Goal: Task Accomplishment & Management: Manage account settings

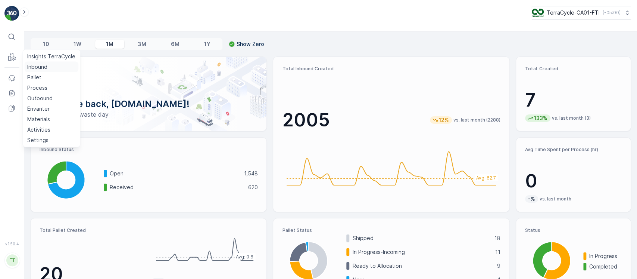
click at [34, 69] on p "Inbound" at bounding box center [37, 66] width 20 height 7
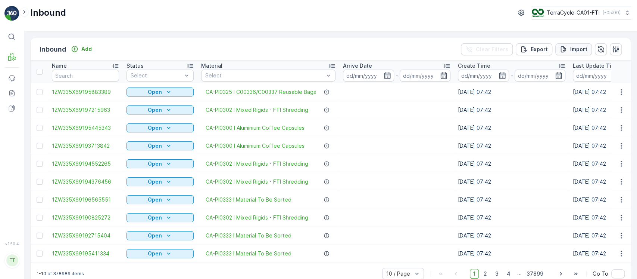
click at [572, 50] on p "Import" at bounding box center [579, 49] width 17 height 7
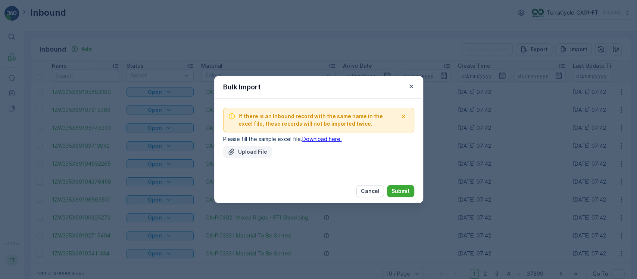
click at [238, 153] on div "Upload File" at bounding box center [248, 151] width 40 height 7
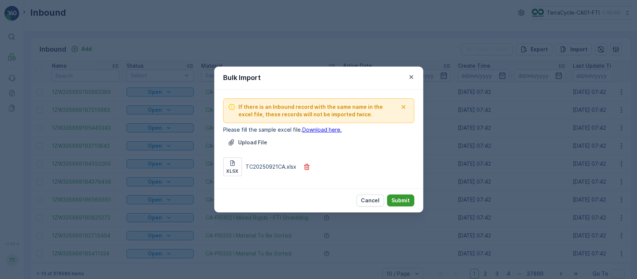
drag, startPoint x: 409, startPoint y: 196, endPoint x: 410, endPoint y: 200, distance: 4.5
click at [410, 200] on button "Submit" at bounding box center [400, 200] width 27 height 12
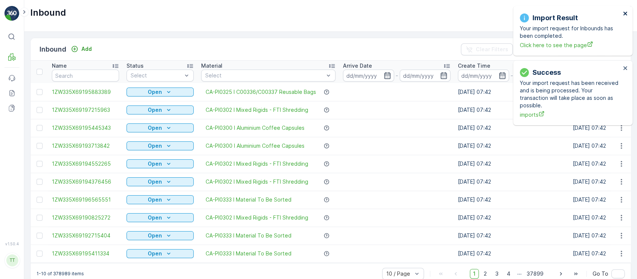
click at [626, 15] on icon "close" at bounding box center [626, 14] width 4 height 4
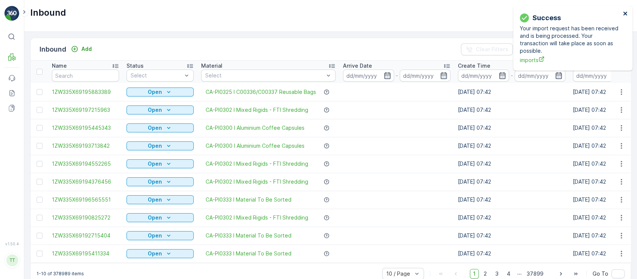
click at [626, 15] on icon "close" at bounding box center [626, 14] width 4 height 4
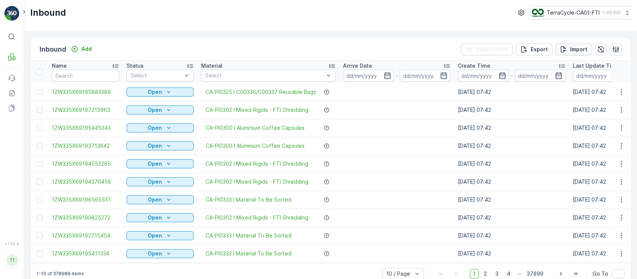
click at [568, 48] on div "Import" at bounding box center [574, 49] width 28 height 7
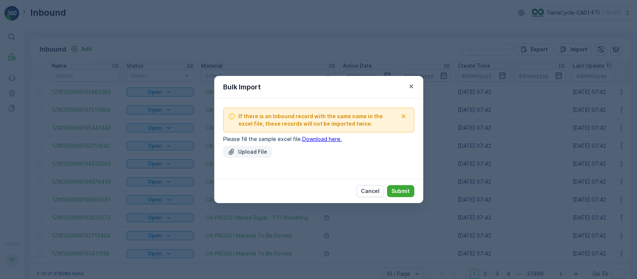
click at [243, 156] on button "Upload File" at bounding box center [247, 152] width 49 height 12
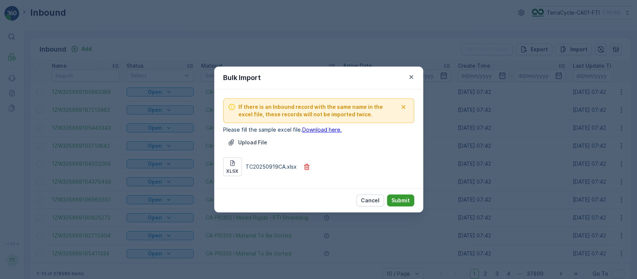
click at [401, 199] on p "Submit" at bounding box center [401, 199] width 18 height 7
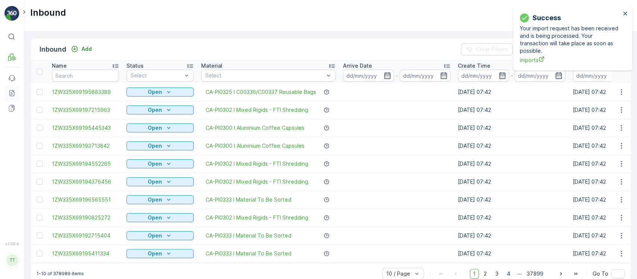
click at [15, 96] on icon at bounding box center [11, 92] width 7 height 7
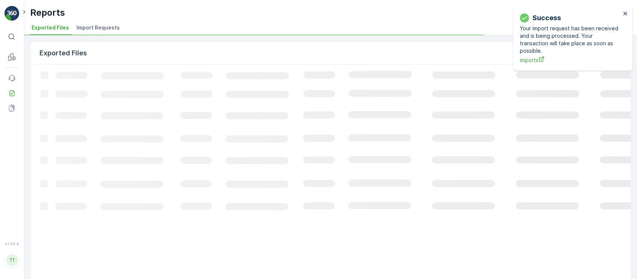
click at [113, 24] on span "Import Requests" at bounding box center [98, 27] width 43 height 7
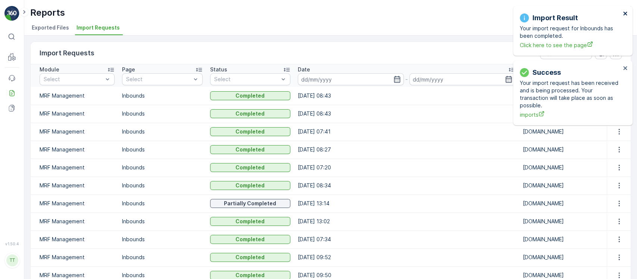
click at [625, 15] on icon "close" at bounding box center [625, 13] width 5 height 6
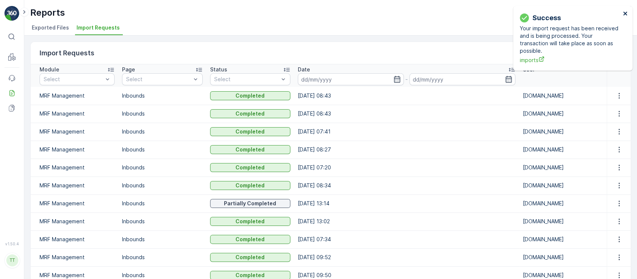
click at [625, 15] on icon "close" at bounding box center [625, 13] width 5 height 6
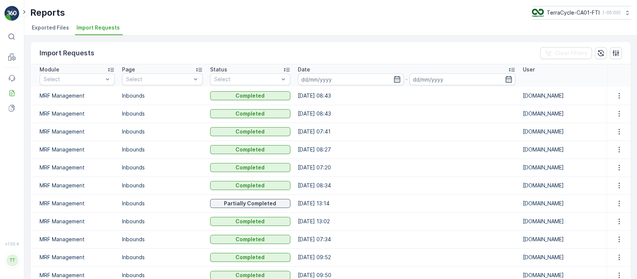
click at [625, 15] on icon at bounding box center [627, 12] width 7 height 7
type input "8"
click at [591, 44] on span "TerraCycle-US08-Aurora" at bounding box center [579, 45] width 85 height 7
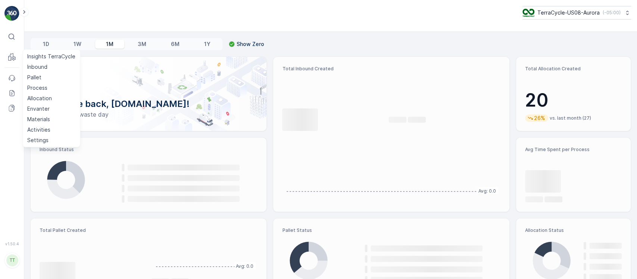
click at [48, 64] on link "Inbound" at bounding box center [51, 67] width 54 height 10
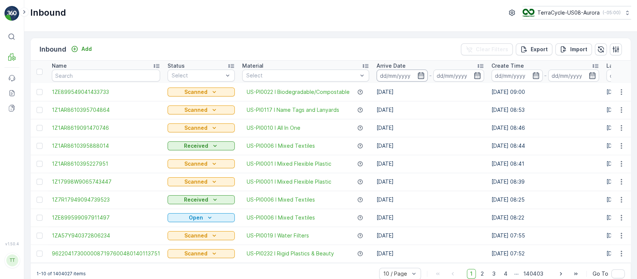
click at [399, 76] on input at bounding box center [402, 75] width 51 height 12
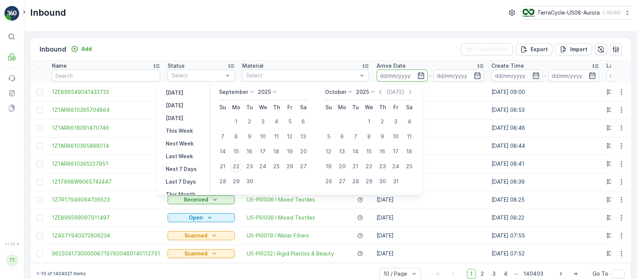
click at [179, 91] on p "[DATE]" at bounding box center [175, 92] width 18 height 7
type input "21.09.2025"
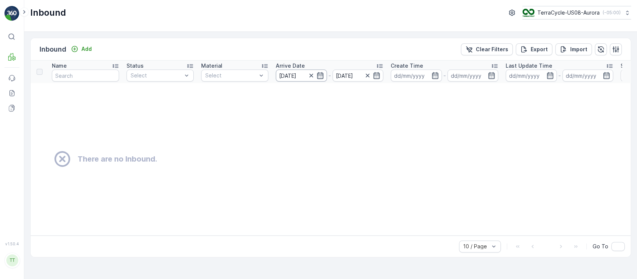
click at [298, 76] on input "21.09.2025" at bounding box center [301, 75] width 51 height 12
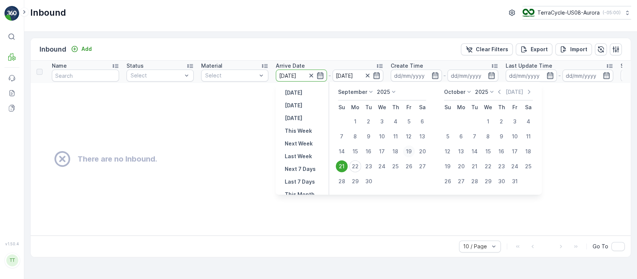
click at [407, 153] on div "19" at bounding box center [409, 151] width 12 height 12
type input "[DATE]"
click at [407, 153] on div "19" at bounding box center [409, 151] width 12 height 12
type input "[DATE]"
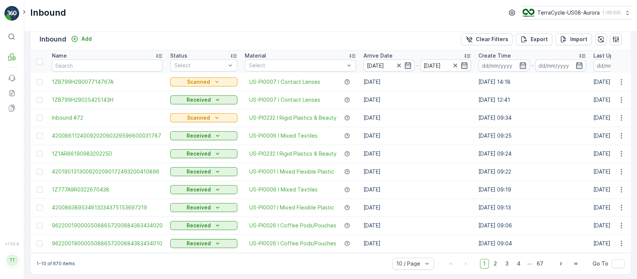
scroll to position [15, 0]
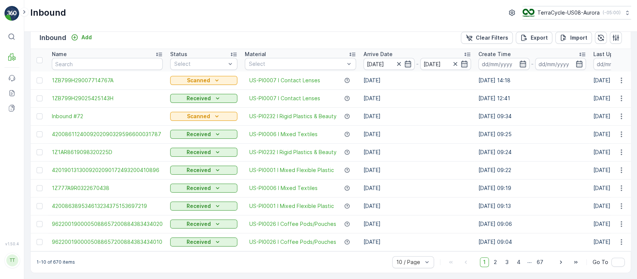
click at [57, 260] on p "1-10 of 670 items" at bounding box center [56, 262] width 38 height 6
drag, startPoint x: 57, startPoint y: 260, endPoint x: 114, endPoint y: 263, distance: 56.8
click at [58, 260] on p "1-10 of 670 items" at bounding box center [56, 262] width 38 height 6
copy p "670"
click at [391, 167] on td "[DATE]" at bounding box center [417, 170] width 115 height 18
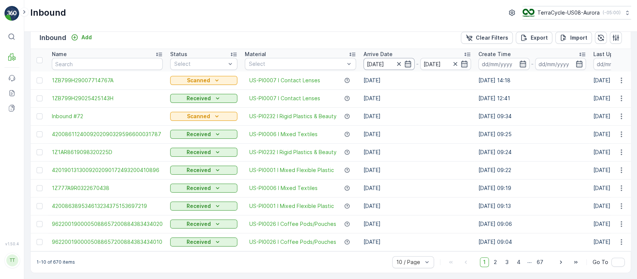
click at [388, 59] on input "[DATE]" at bounding box center [389, 64] width 51 height 12
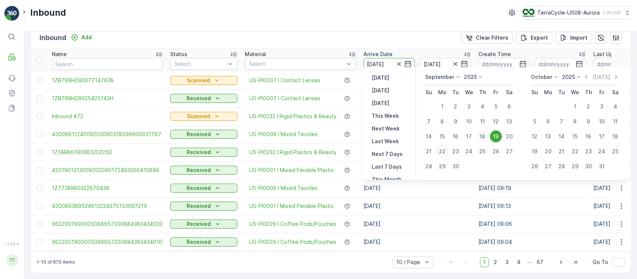
click at [481, 136] on div "18" at bounding box center [483, 136] width 12 height 12
type input "18.09.2025"
click at [481, 136] on div "18" at bounding box center [483, 136] width 12 height 12
type input "18.09.2025"
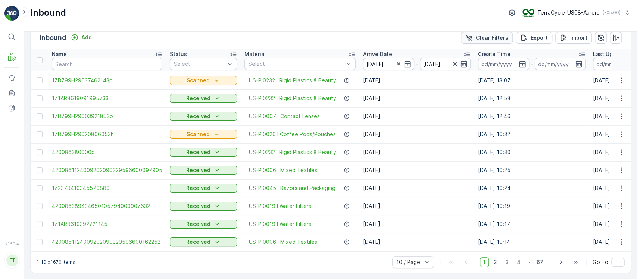
click at [503, 38] on button "Clear Filters" at bounding box center [487, 38] width 52 height 12
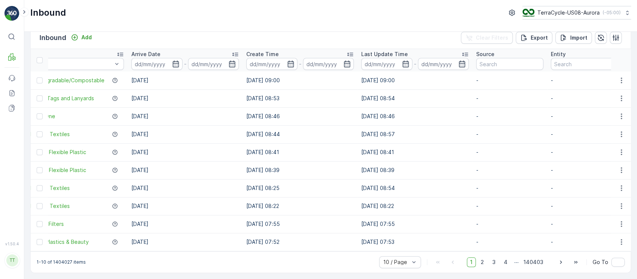
scroll to position [0, 246]
click at [370, 63] on input at bounding box center [386, 64] width 51 height 12
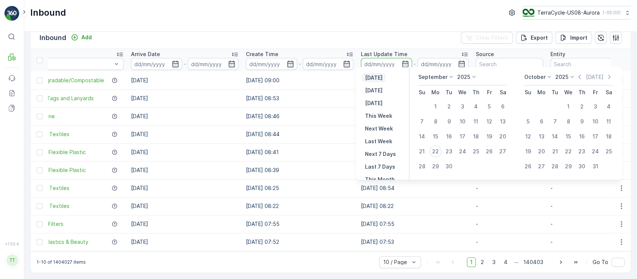
click at [380, 77] on p "[DATE]" at bounding box center [374, 77] width 18 height 7
type input "21.09.2025"
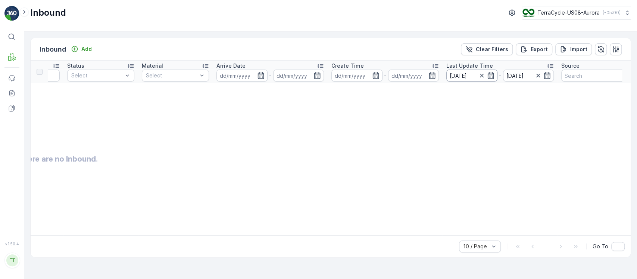
click at [460, 75] on input "21.09.2025" at bounding box center [472, 75] width 51 height 12
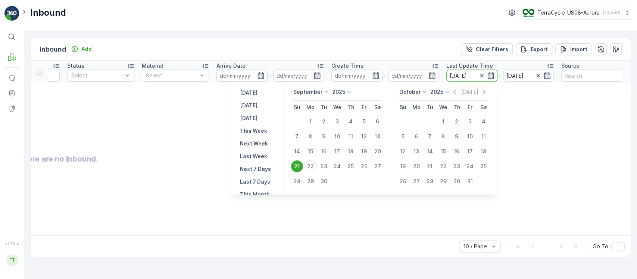
click at [361, 151] on div "19" at bounding box center [365, 151] width 12 height 12
type input "[DATE]"
click at [361, 151] on div "19" at bounding box center [365, 151] width 12 height 12
type input "[DATE]"
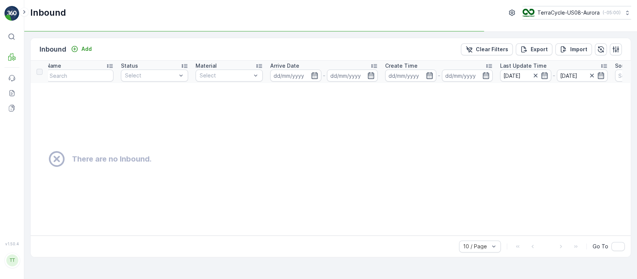
scroll to position [0, 5]
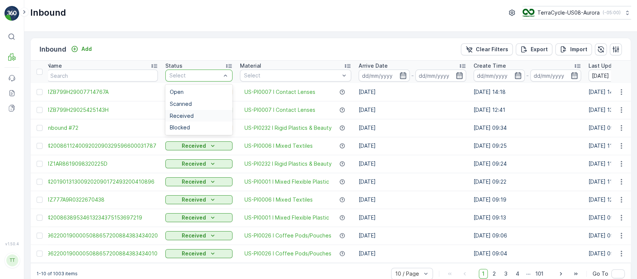
click at [185, 117] on span "Received" at bounding box center [182, 116] width 24 height 6
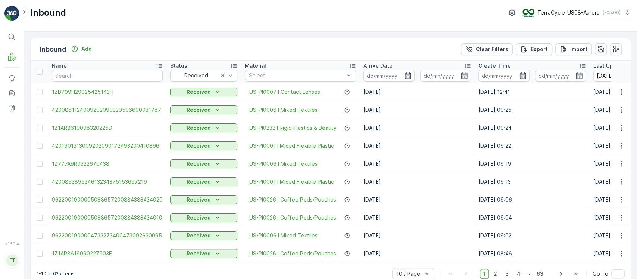
click at [53, 273] on p "1-10 of 625 items" at bounding box center [56, 273] width 38 height 6
copy p "625"
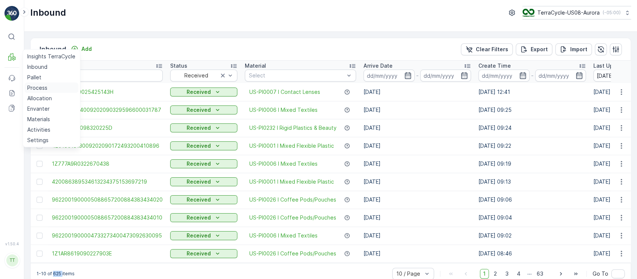
click at [44, 83] on link "Process" at bounding box center [51, 88] width 54 height 10
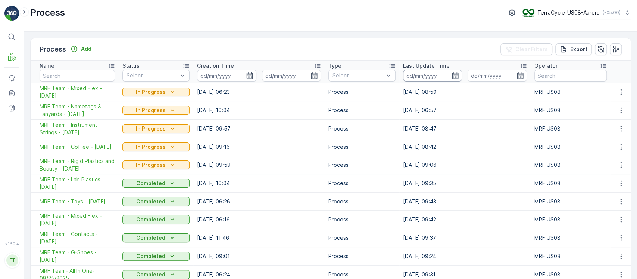
click at [424, 74] on input at bounding box center [432, 75] width 59 height 12
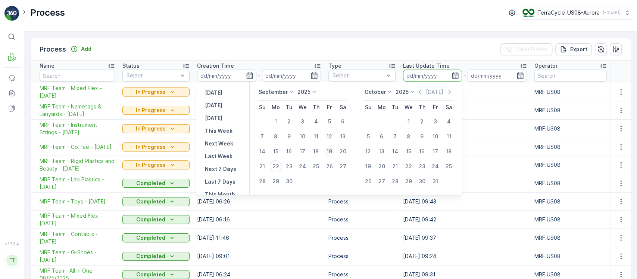
click at [331, 152] on div "19" at bounding box center [329, 151] width 12 height 12
type input "[DATE]"
click at [274, 164] on div "22" at bounding box center [276, 166] width 12 height 12
type input "22.09.2025"
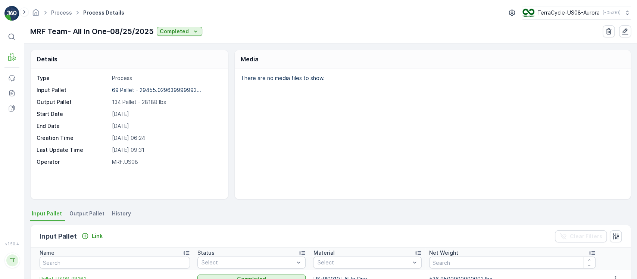
click at [112, 214] on span "History" at bounding box center [121, 213] width 19 height 7
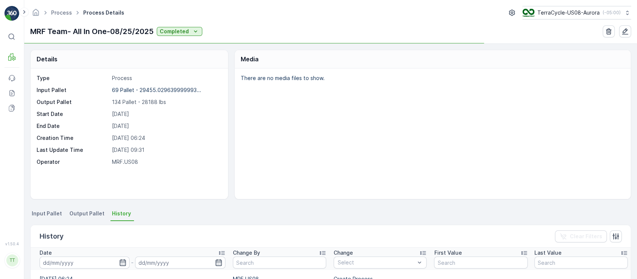
scroll to position [149, 0]
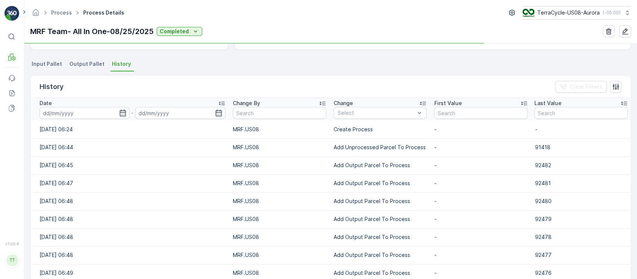
click at [369, 151] on td "Add Unprocessed Parcel To Process" at bounding box center [380, 147] width 100 height 18
copy p "Add Unprocessed Parcel To Process"
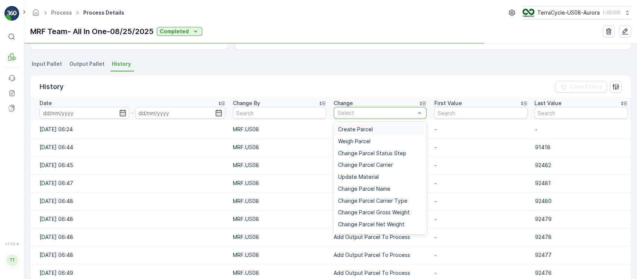
click at [369, 117] on div "Select" at bounding box center [380, 113] width 93 height 12
type input "Add Unprocessed Parcel To Process"
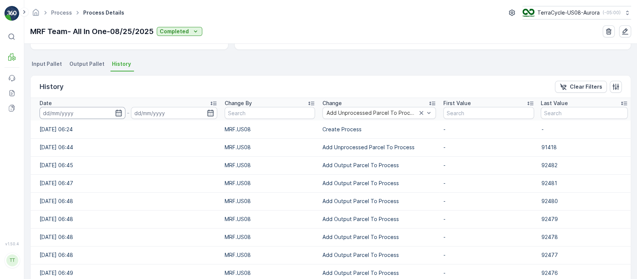
click at [73, 115] on input at bounding box center [83, 113] width 86 height 12
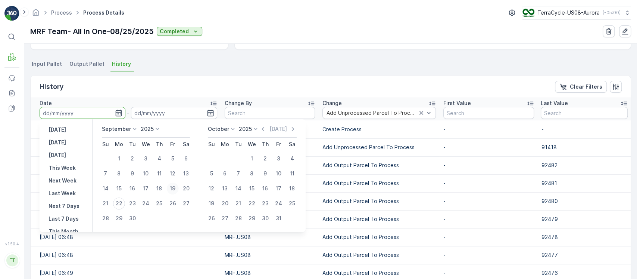
click at [173, 188] on div "19" at bounding box center [173, 188] width 12 height 12
type input "[DATE]"
click at [173, 188] on div "19" at bounding box center [173, 188] width 12 height 12
type input "[DATE]"
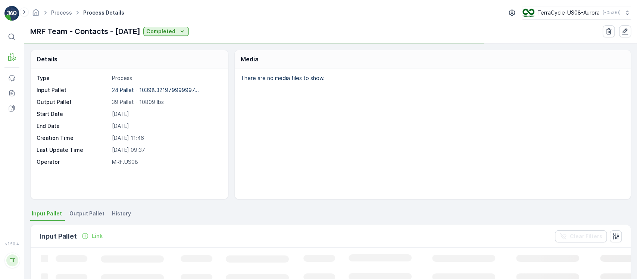
click at [115, 214] on span "History" at bounding box center [121, 213] width 19 height 7
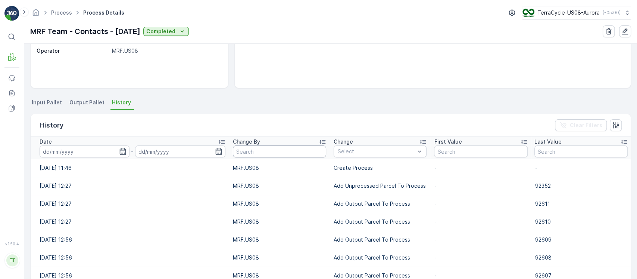
scroll to position [149, 0]
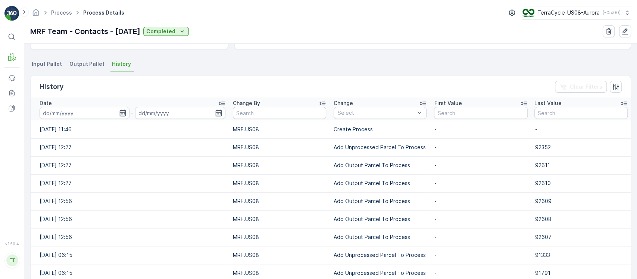
click at [369, 118] on th "Change Select" at bounding box center [380, 109] width 100 height 22
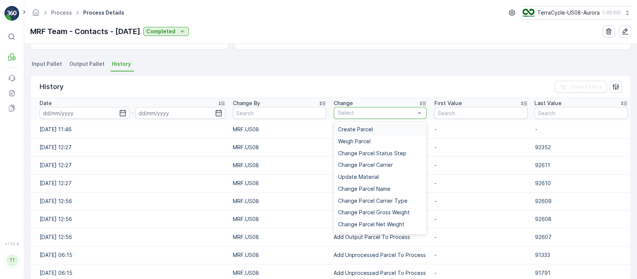
type input "Add Unprocessed Parcel To Process"
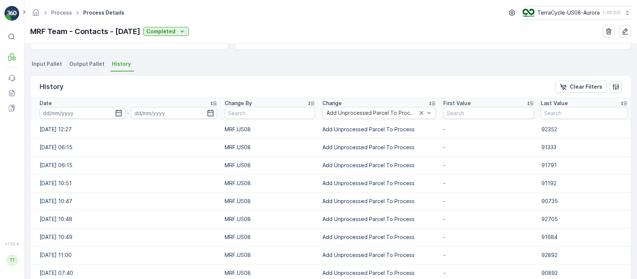
click at [66, 115] on input at bounding box center [83, 113] width 86 height 12
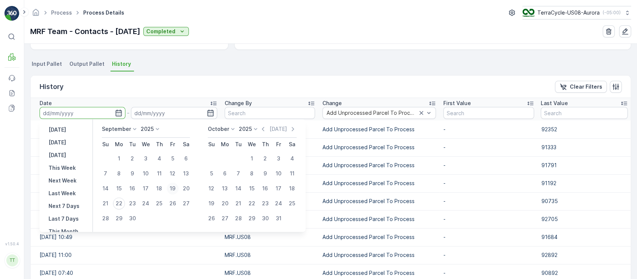
click at [176, 189] on div "19" at bounding box center [173, 188] width 12 height 12
type input "[DATE]"
click at [176, 189] on div "19" at bounding box center [173, 188] width 12 height 12
type input "[DATE]"
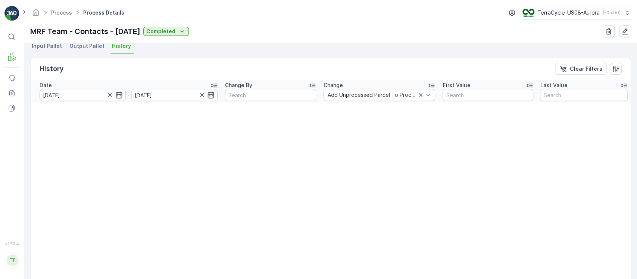
scroll to position [50, 0]
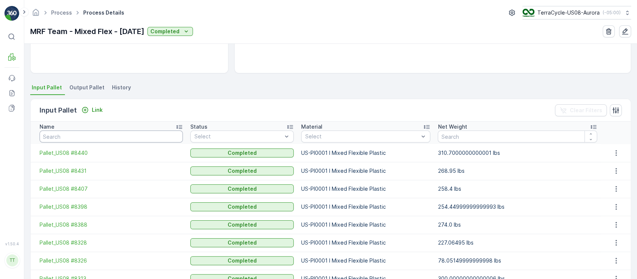
scroll to position [149, 0]
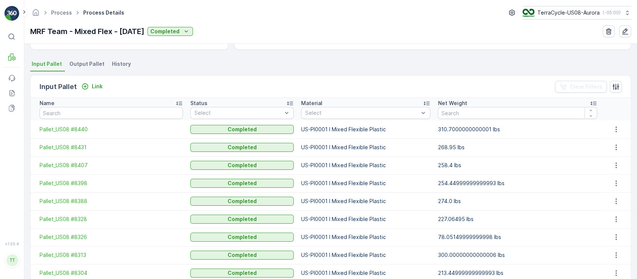
click at [127, 65] on li "History" at bounding box center [123, 65] width 24 height 13
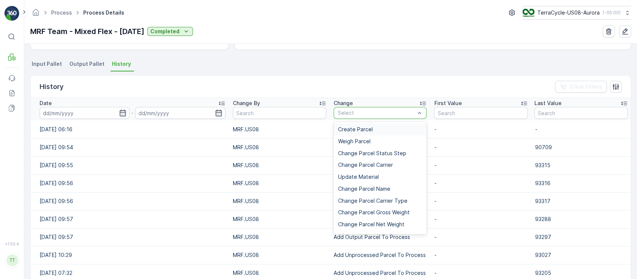
drag, startPoint x: 350, startPoint y: 112, endPoint x: 351, endPoint y: 116, distance: 4.2
type input "Add Unprocessed Parcel To Process"
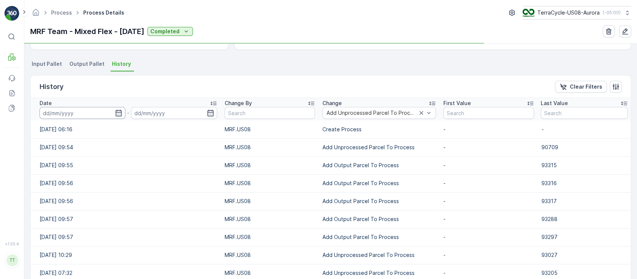
click at [62, 112] on input at bounding box center [83, 113] width 86 height 12
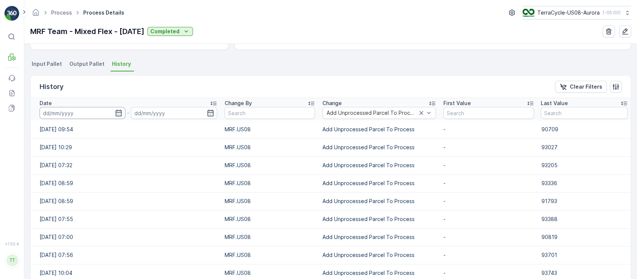
click at [63, 115] on input at bounding box center [83, 113] width 86 height 12
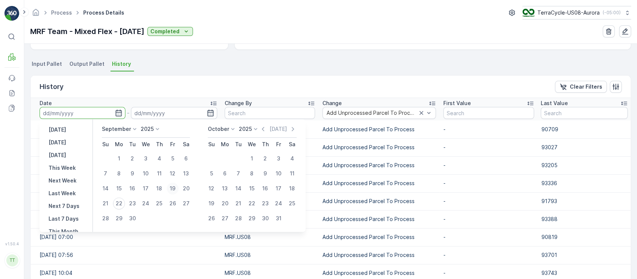
click at [172, 191] on div "19" at bounding box center [173, 188] width 12 height 12
type input "[DATE]"
click at [172, 191] on div "19" at bounding box center [173, 188] width 12 height 12
type input "[DATE]"
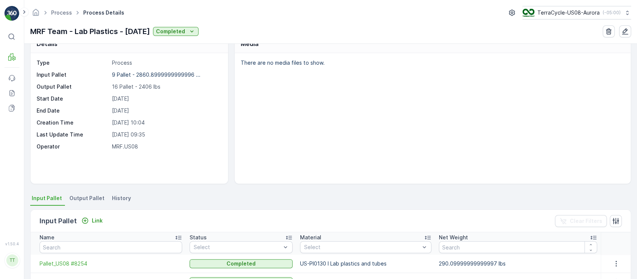
scroll to position [149, 0]
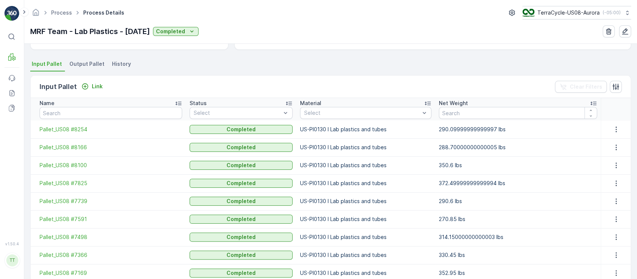
click at [114, 66] on span "History" at bounding box center [121, 63] width 19 height 7
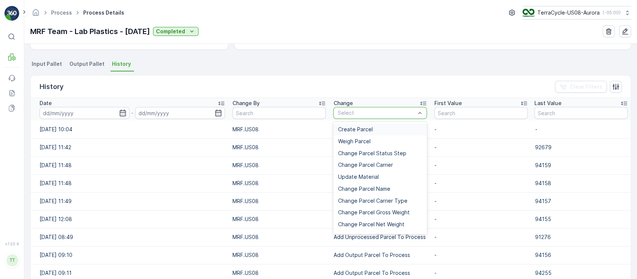
type input "Add Unprocessed Parcel To Process"
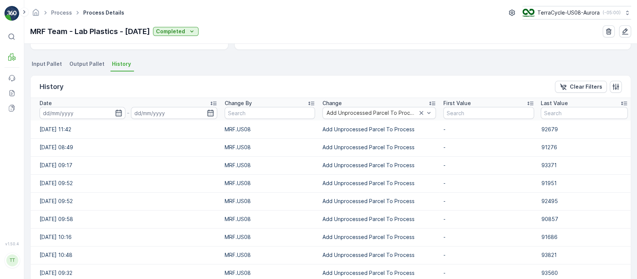
click at [83, 115] on input at bounding box center [83, 113] width 86 height 12
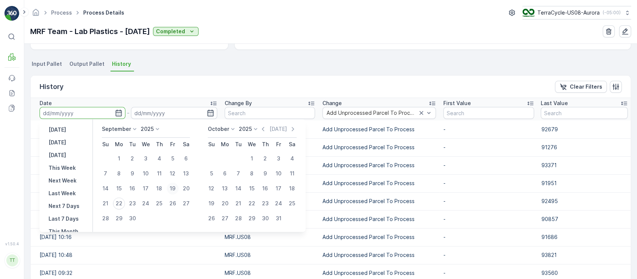
click at [170, 185] on div "19" at bounding box center [173, 188] width 12 height 12
type input "[DATE]"
click at [170, 185] on div "19" at bounding box center [173, 188] width 12 height 12
type input "[DATE]"
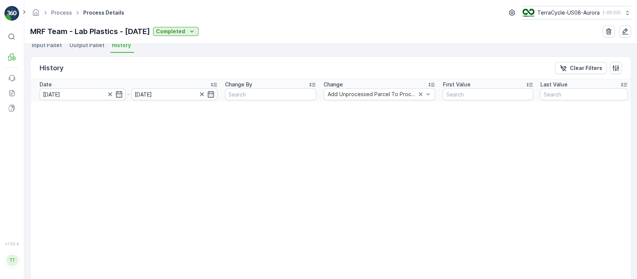
scroll to position [99, 0]
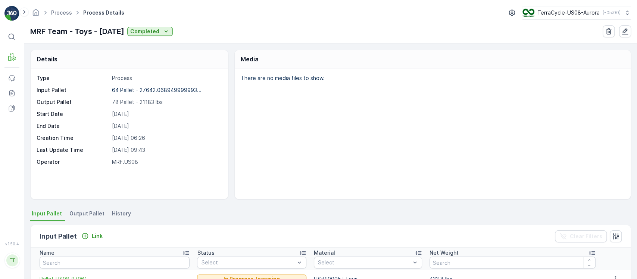
drag, startPoint x: 115, startPoint y: 216, endPoint x: 143, endPoint y: 195, distance: 34.7
click at [117, 216] on span "History" at bounding box center [121, 213] width 19 height 7
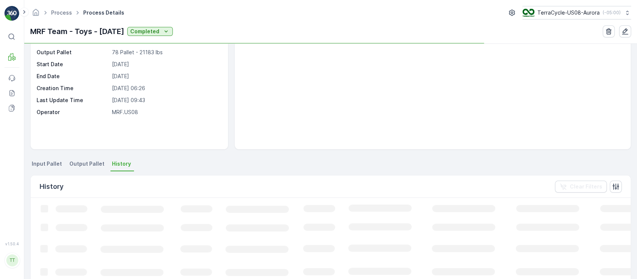
scroll to position [99, 0]
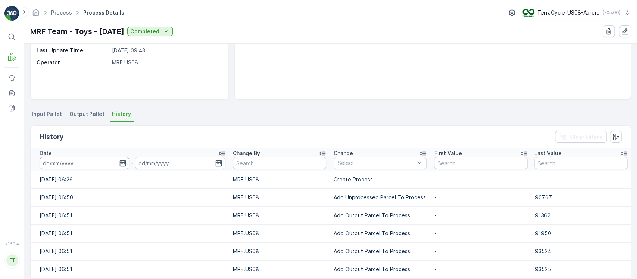
click at [99, 166] on input at bounding box center [85, 163] width 90 height 12
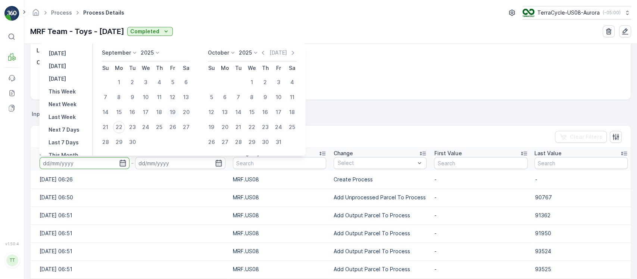
click at [170, 111] on div "19" at bounding box center [173, 112] width 12 height 12
type input "[DATE]"
click at [170, 111] on div "19" at bounding box center [173, 112] width 12 height 12
type input "[DATE]"
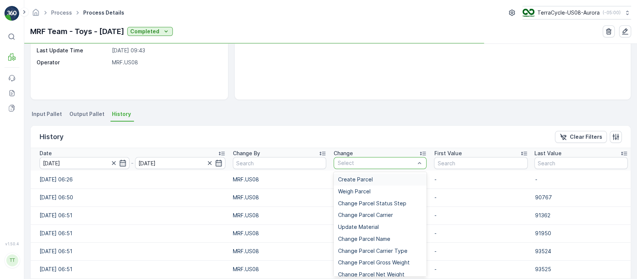
type input "Add Unprocessed Parcel To Process"
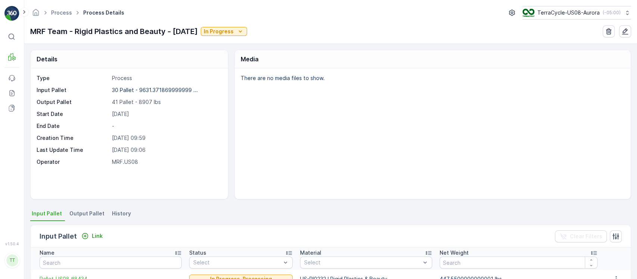
drag, startPoint x: 121, startPoint y: 211, endPoint x: 120, endPoint y: 215, distance: 4.0
click at [121, 212] on span "History" at bounding box center [121, 213] width 19 height 7
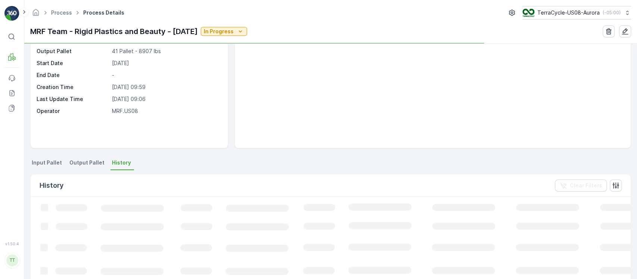
scroll to position [99, 0]
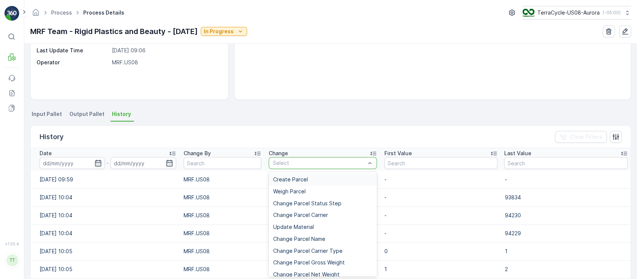
type input "Add Unprocessed Parcel To Process"
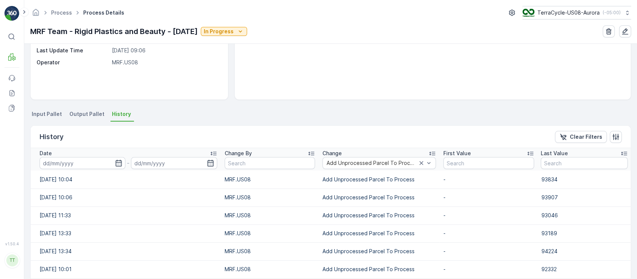
click at [52, 167] on input at bounding box center [83, 163] width 86 height 12
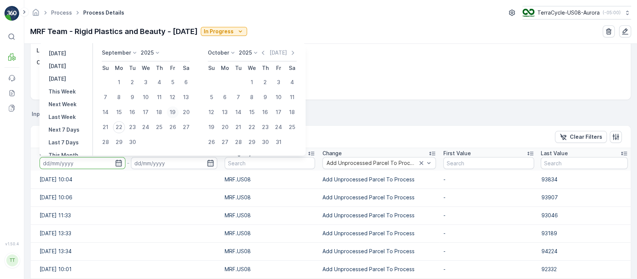
click at [175, 110] on div "19" at bounding box center [173, 112] width 12 height 12
type input "[DATE]"
click at [175, 110] on div "19" at bounding box center [173, 112] width 12 height 12
type input "[DATE]"
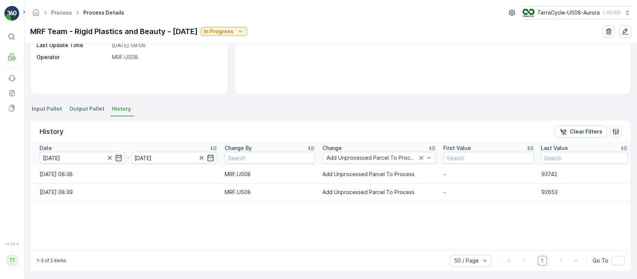
scroll to position [106, 0]
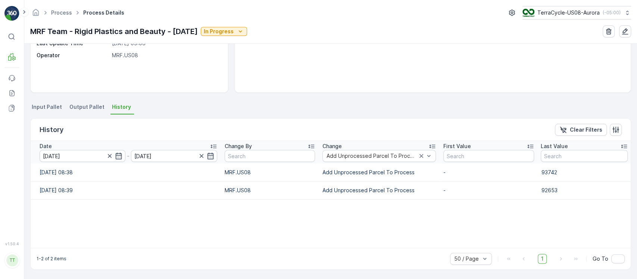
click at [264, 109] on ul "Input Pallet Output Pallet History" at bounding box center [330, 108] width 601 height 13
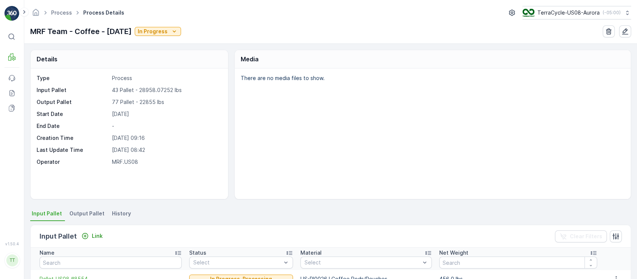
click at [125, 217] on li "History" at bounding box center [123, 214] width 24 height 13
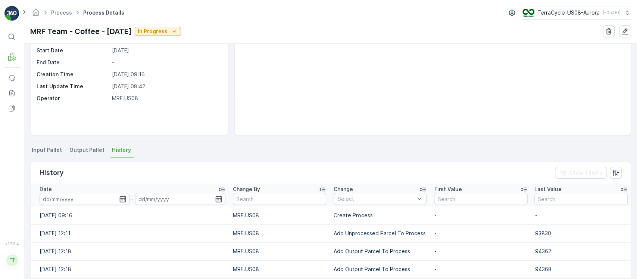
scroll to position [99, 0]
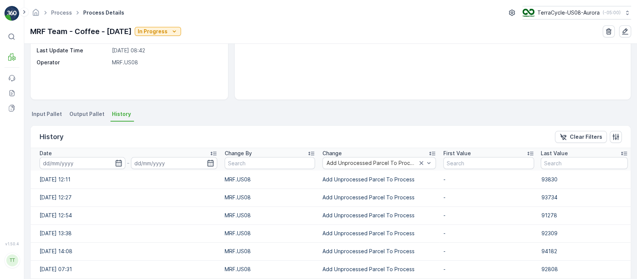
click at [82, 166] on input at bounding box center [83, 163] width 86 height 12
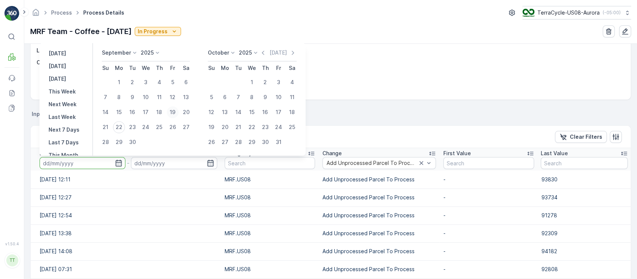
click at [173, 112] on div "19" at bounding box center [173, 112] width 12 height 12
type input "[DATE]"
click at [173, 112] on div "19" at bounding box center [173, 112] width 12 height 12
type input "[DATE]"
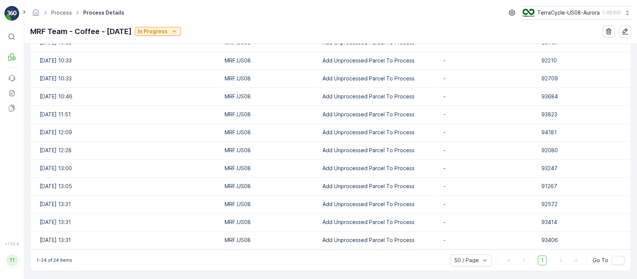
scroll to position [452, 0]
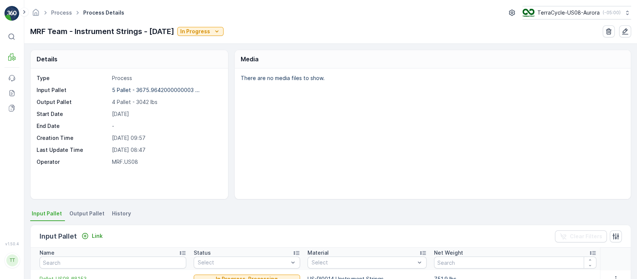
drag, startPoint x: 115, startPoint y: 212, endPoint x: 148, endPoint y: 112, distance: 105.6
click at [115, 213] on span "History" at bounding box center [121, 213] width 19 height 7
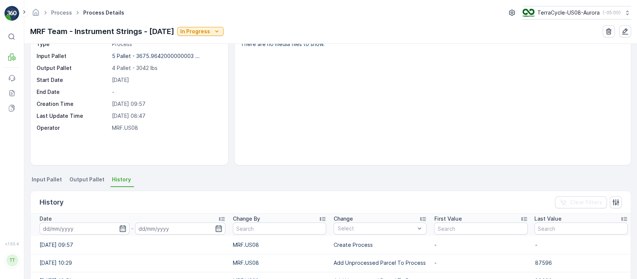
scroll to position [50, 0]
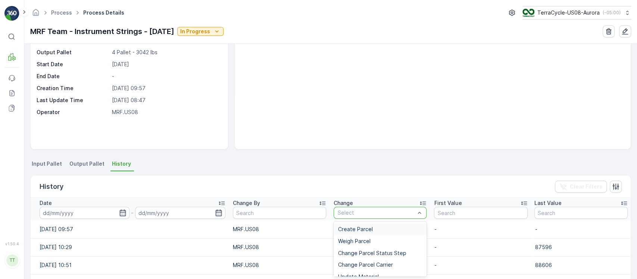
type input "Add Unprocessed Parcel To Process"
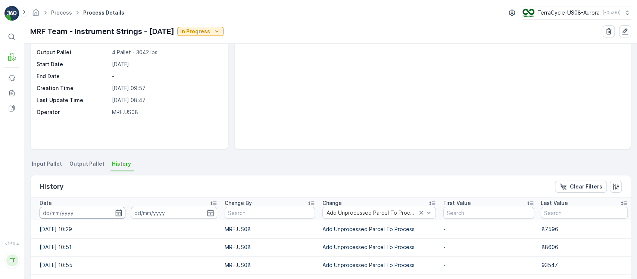
click at [92, 217] on input at bounding box center [83, 213] width 86 height 12
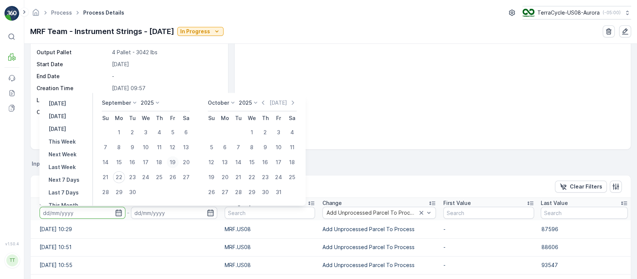
click at [172, 159] on div "19" at bounding box center [173, 162] width 12 height 12
type input "19.09.2025"
click at [172, 159] on div "19" at bounding box center [173, 162] width 12 height 12
type input "19.09.2025"
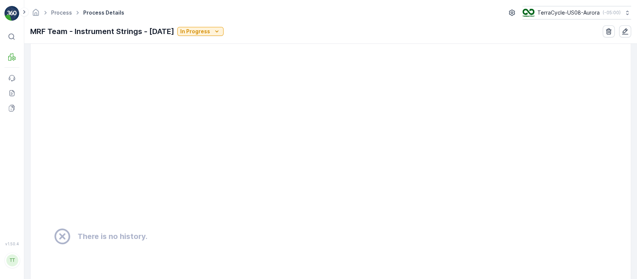
scroll to position [498, 0]
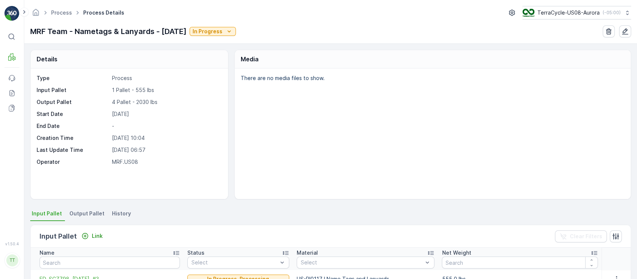
click at [122, 219] on li "History" at bounding box center [123, 214] width 24 height 13
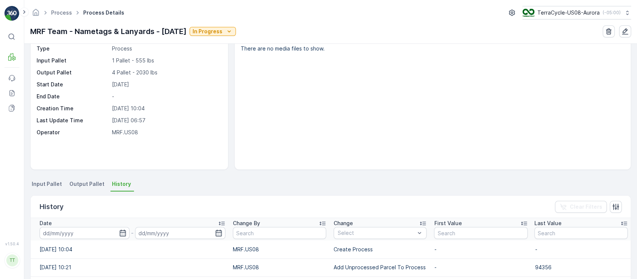
scroll to position [50, 0]
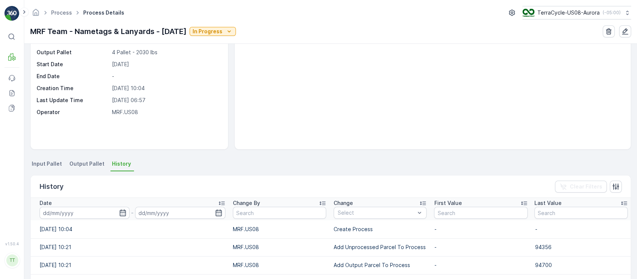
click at [370, 243] on p "Add Unprocessed Parcel To Process" at bounding box center [380, 246] width 93 height 7
click at [371, 244] on p "Add Unprocessed Parcel To Process" at bounding box center [380, 246] width 93 height 7
copy p "Add Unprocessed Parcel To Process"
click at [370, 208] on div "Select" at bounding box center [380, 213] width 93 height 12
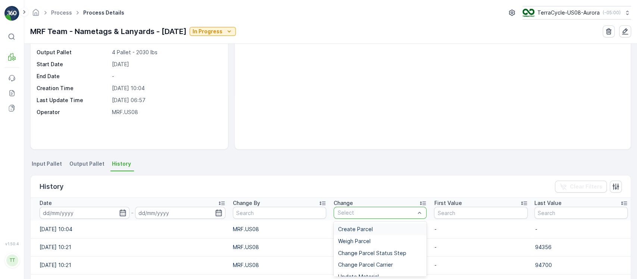
type input "Add Unprocessed Parcel To Process"
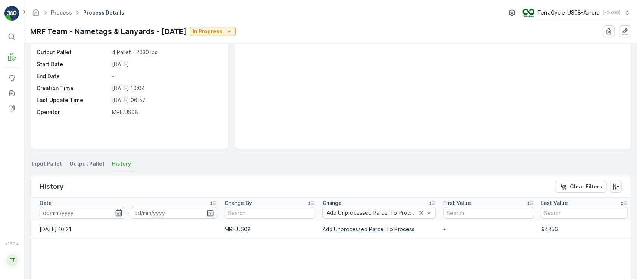
click at [87, 213] on input at bounding box center [83, 213] width 86 height 12
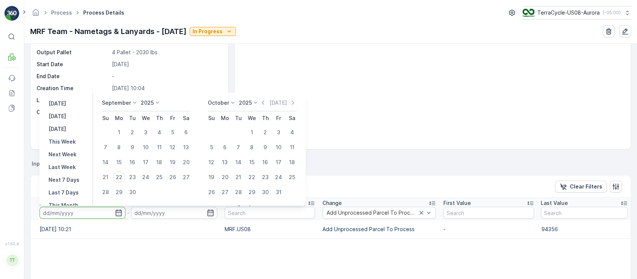
click at [198, 232] on td "19.09.2025 10:21" at bounding box center [126, 229] width 190 height 18
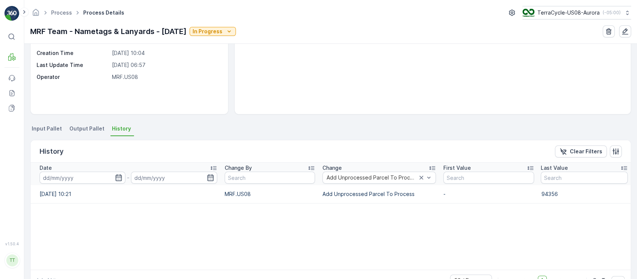
scroll to position [106, 0]
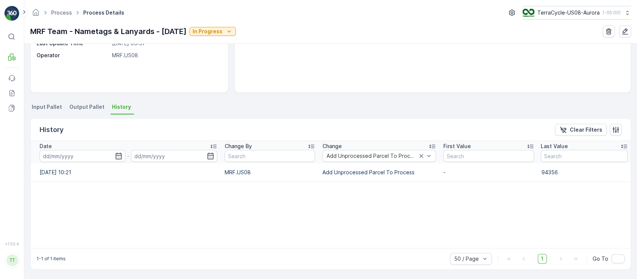
click at [39, 109] on span "Input Pallet" at bounding box center [47, 106] width 30 height 7
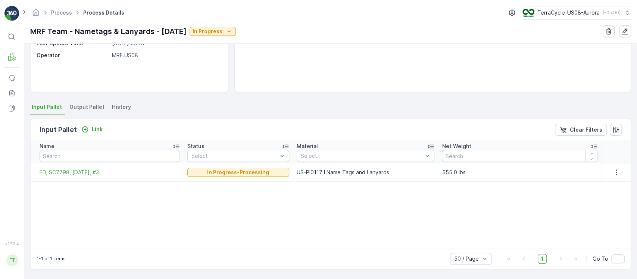
click at [347, 166] on td "US-PI0117 I Name Tags and Lanyards" at bounding box center [365, 172] width 145 height 18
click at [348, 165] on td "US-PI0117 I Name Tags and Lanyards" at bounding box center [365, 172] width 145 height 18
copy p "US-PI0117 I Name Tags and Lanyards"
click at [123, 107] on span "History" at bounding box center [121, 106] width 19 height 7
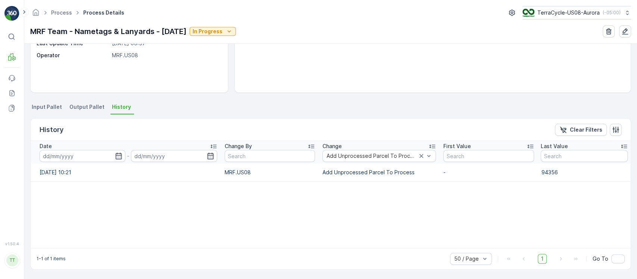
click at [367, 163] on td "Add Unprocessed Parcel To Process" at bounding box center [379, 172] width 121 height 18
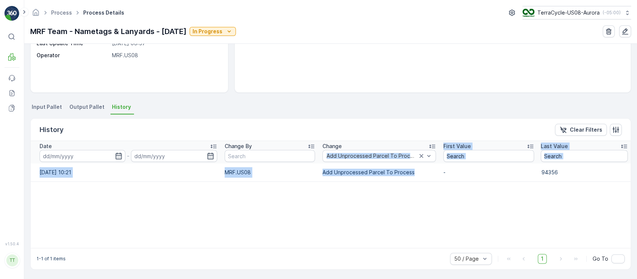
click at [367, 163] on td "Add Unprocessed Parcel To Process" at bounding box center [379, 172] width 121 height 18
copy table "Add Unprocessed Parcel To Process First Value Last Value 19.09.2025 10:21 MRF.U…"
click at [388, 167] on td "Add Unprocessed Parcel To Process" at bounding box center [379, 172] width 121 height 18
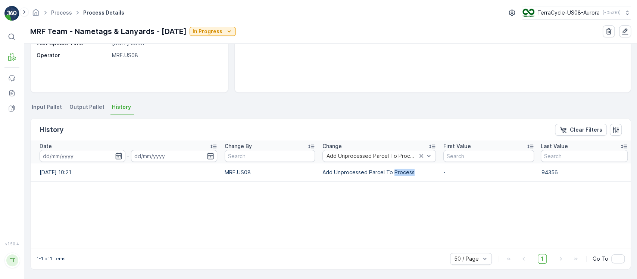
click at [388, 168] on td "Add Unprocessed Parcel To Process" at bounding box center [379, 172] width 121 height 18
click at [388, 168] on p "Add Unprocessed Parcel To Process" at bounding box center [380, 171] width 114 height 7
click at [378, 173] on p "Add Unprocessed Parcel To Process" at bounding box center [380, 171] width 114 height 7
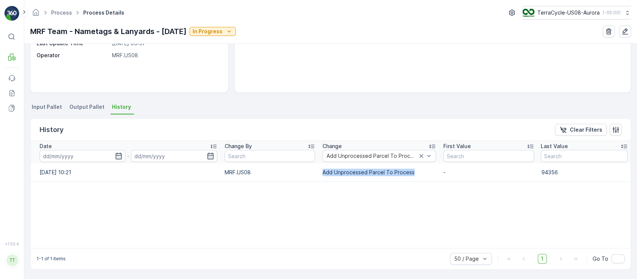
copy p "Add Unprocessed Parcel To Process"
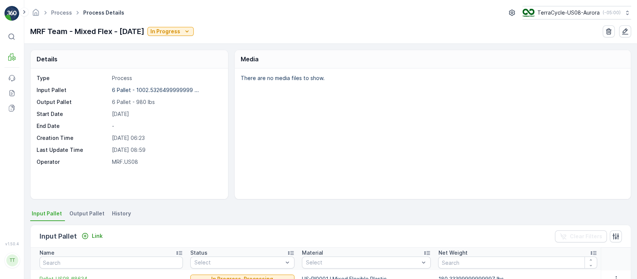
click at [119, 213] on span "History" at bounding box center [121, 213] width 19 height 7
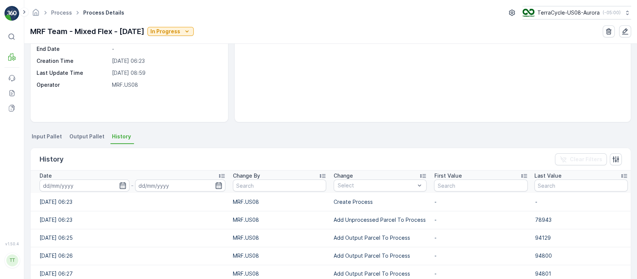
scroll to position [99, 0]
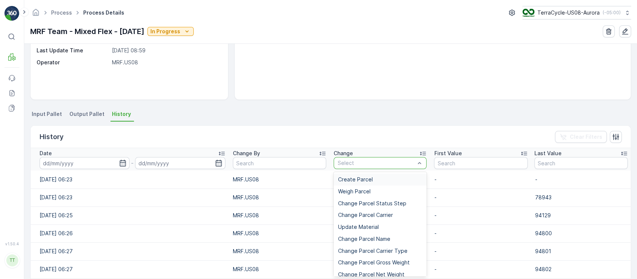
type input "Add Unprocessed Parcel To Process"
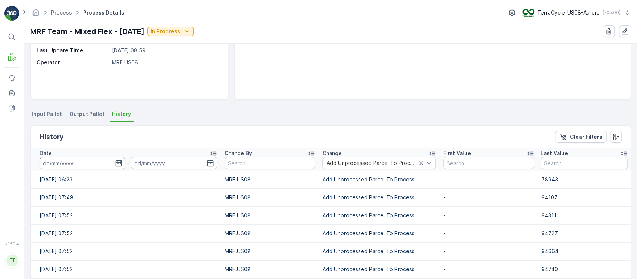
click at [78, 164] on input at bounding box center [83, 163] width 86 height 12
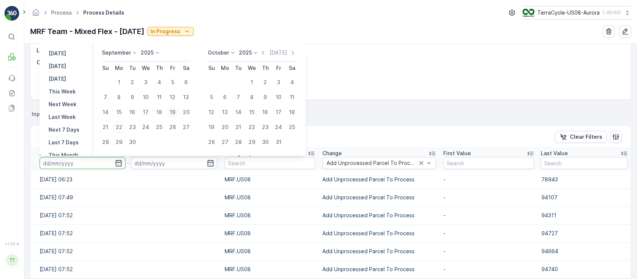
click at [169, 114] on div "19" at bounding box center [173, 112] width 12 height 12
type input "[DATE]"
click at [169, 114] on div "19" at bounding box center [173, 112] width 12 height 12
type input "[DATE]"
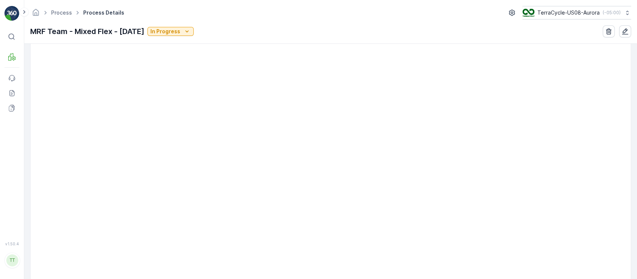
scroll to position [448, 0]
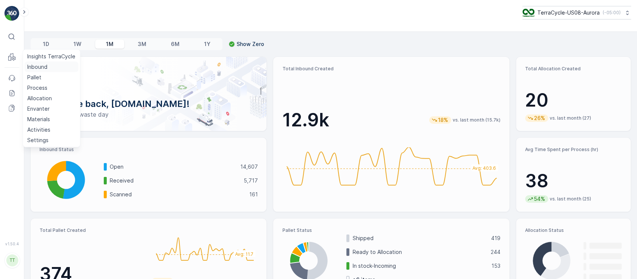
click at [39, 66] on p "Inbound" at bounding box center [37, 66] width 20 height 7
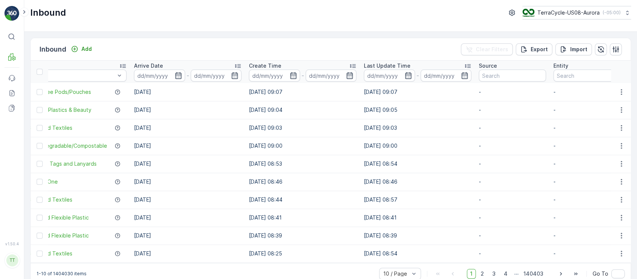
scroll to position [0, 245]
click at [376, 77] on input at bounding box center [388, 75] width 51 height 12
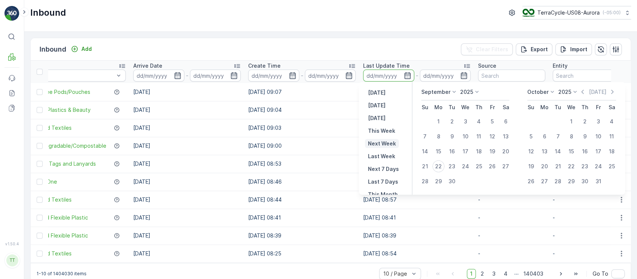
scroll to position [67, 0]
click at [394, 126] on p "This Month" at bounding box center [383, 126] width 30 height 7
type input "01.09.2025"
type input "30.09.2025"
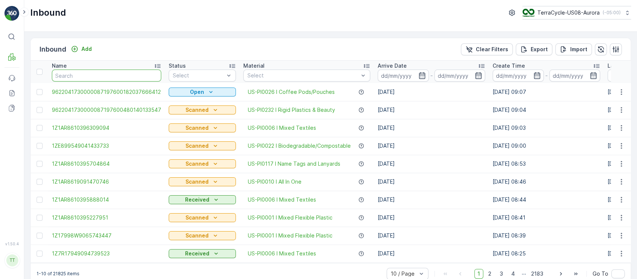
click at [128, 74] on input "text" at bounding box center [106, 75] width 109 height 12
type input "."
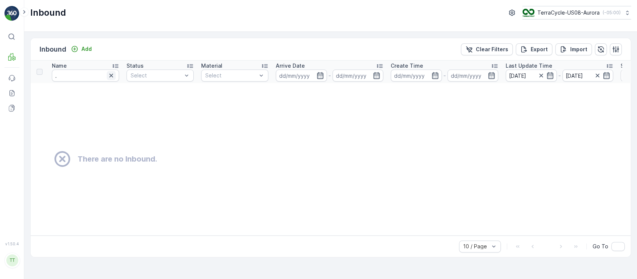
click at [114, 74] on icon "button" at bounding box center [111, 75] width 7 height 7
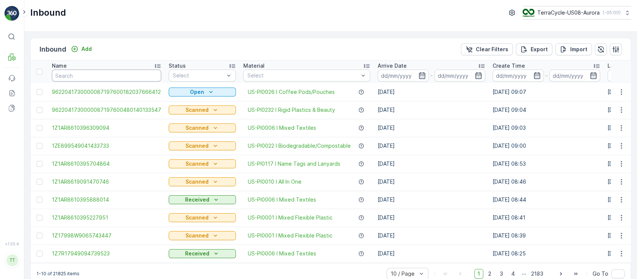
click at [81, 75] on input "text" at bounding box center [106, 75] width 109 height 12
type input "9612"
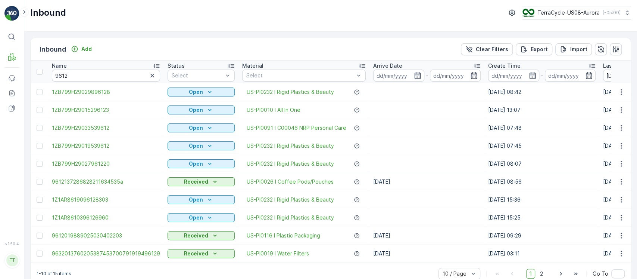
click at [93, 66] on div "Name" at bounding box center [106, 65] width 108 height 7
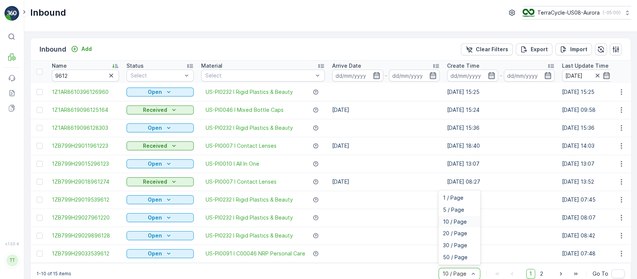
scroll to position [1, 0]
click at [469, 273] on div "10 / Page" at bounding box center [460, 273] width 42 height 12
click at [470, 262] on div "50 / Page" at bounding box center [460, 256] width 42 height 12
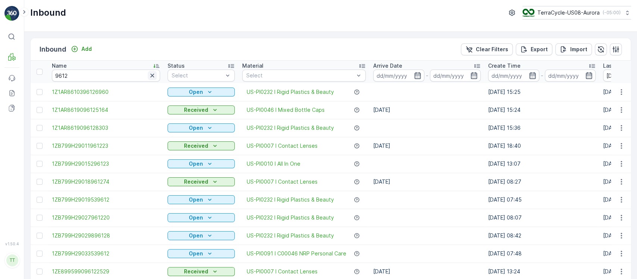
click at [150, 75] on icon "button" at bounding box center [152, 75] width 7 height 7
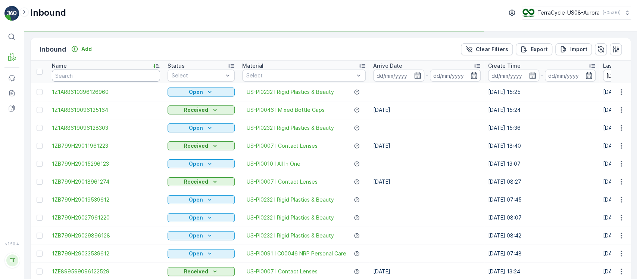
click at [120, 77] on input "text" at bounding box center [106, 75] width 108 height 12
type input "/"
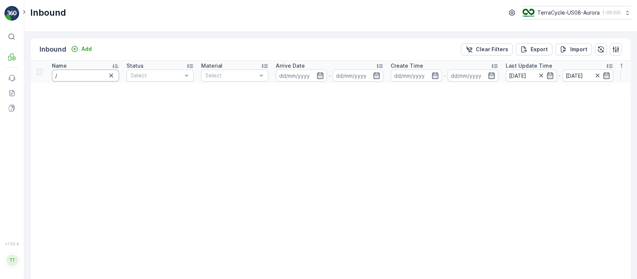
drag, startPoint x: 94, startPoint y: 76, endPoint x: 0, endPoint y: 71, distance: 93.9
click at [0, 71] on div "⌘B MRF Events Reports Documents v 1.50.4 TT TC.GLOBAL clemence.vasseur@terracyc…" at bounding box center [318, 139] width 637 height 279
type input "us"
click at [111, 75] on icon "button" at bounding box center [111, 75] width 7 height 7
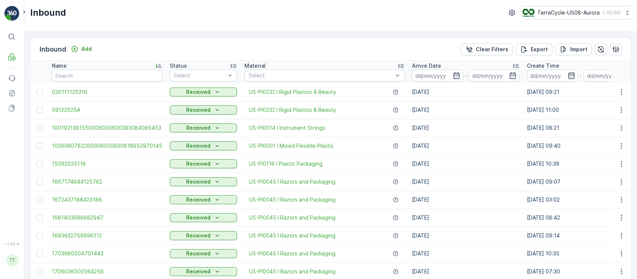
click at [137, 66] on div "Name" at bounding box center [107, 65] width 111 height 7
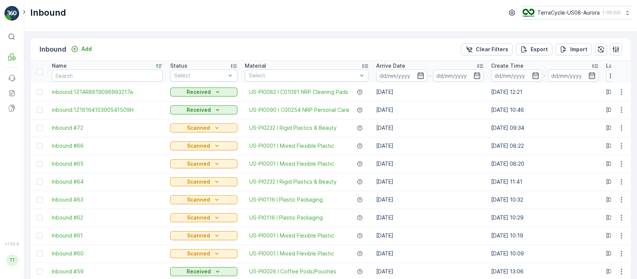
click at [627, 94] on div at bounding box center [621, 91] width 13 height 9
click at [619, 91] on icon "button" at bounding box center [621, 91] width 7 height 7
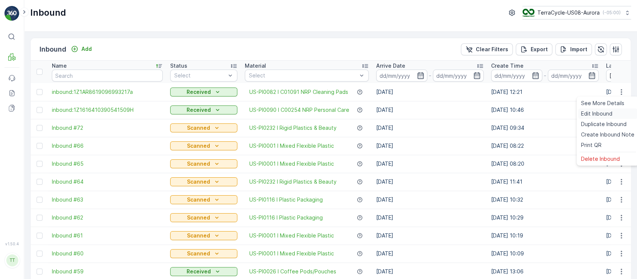
click at [614, 112] on div "Edit Inbound" at bounding box center [607, 113] width 59 height 10
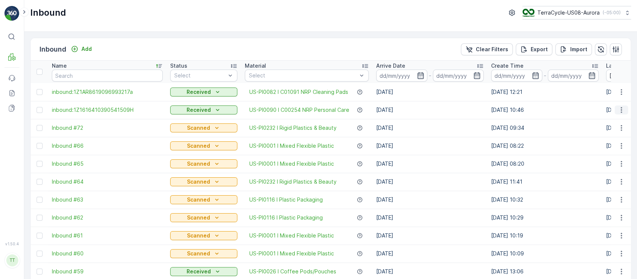
click at [622, 110] on icon "button" at bounding box center [621, 109] width 7 height 7
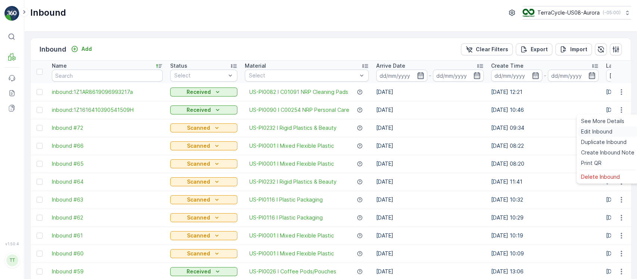
click at [608, 133] on span "Edit Inbound" at bounding box center [596, 131] width 31 height 7
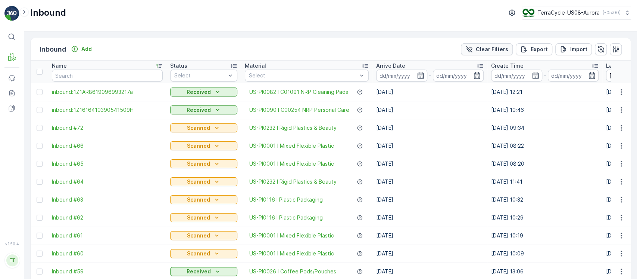
click at [480, 52] on p "Clear Filters" at bounding box center [492, 49] width 32 height 7
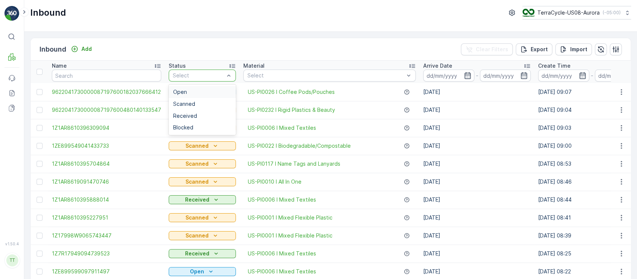
click at [221, 87] on div "Open" at bounding box center [202, 92] width 67 height 12
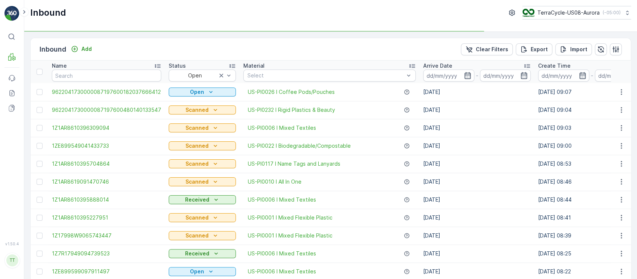
click at [457, 67] on div "Arrive Date" at bounding box center [477, 65] width 108 height 7
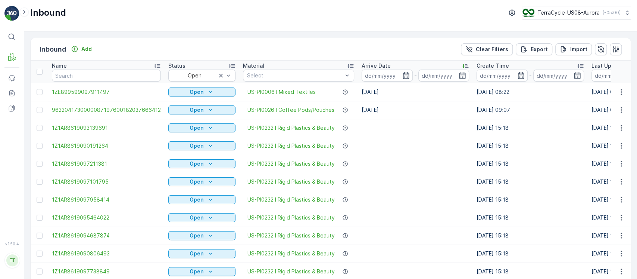
click at [404, 66] on div "Arrive Date" at bounding box center [416, 65] width 108 height 7
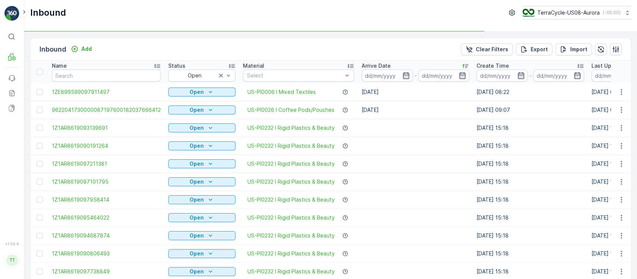
click at [398, 106] on td "22.09.2025" at bounding box center [415, 110] width 115 height 18
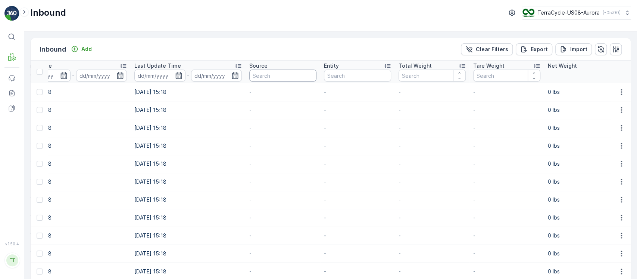
scroll to position [0, 424]
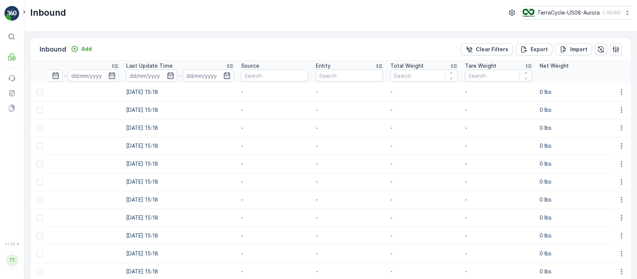
click at [402, 65] on p "Total Weight" at bounding box center [407, 65] width 33 height 7
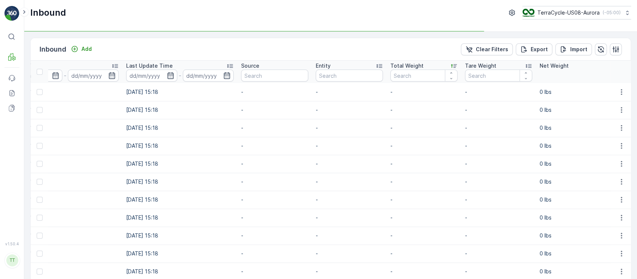
click at [433, 112] on p "-" at bounding box center [424, 109] width 67 height 7
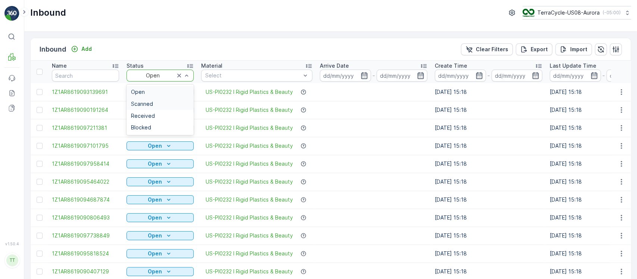
click at [167, 101] on div "Scanned" at bounding box center [160, 104] width 58 height 6
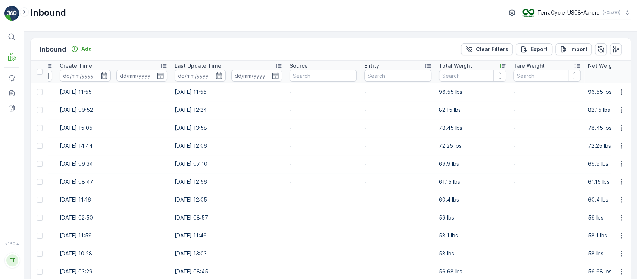
scroll to position [0, 434]
click at [477, 64] on div "Total Weight" at bounding box center [472, 65] width 67 height 7
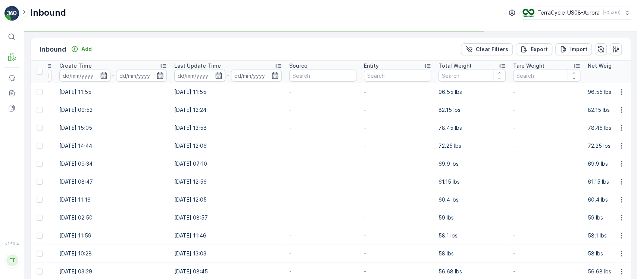
click at [477, 64] on div "Total Weight" at bounding box center [472, 65] width 67 height 7
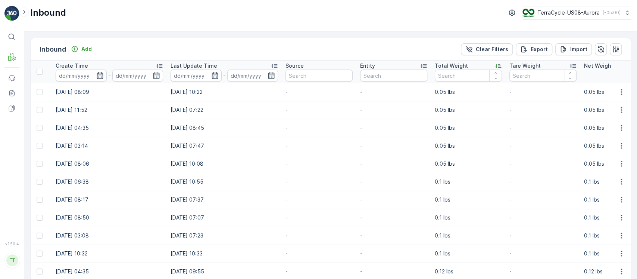
click at [475, 68] on div "Total Weight" at bounding box center [468, 65] width 67 height 7
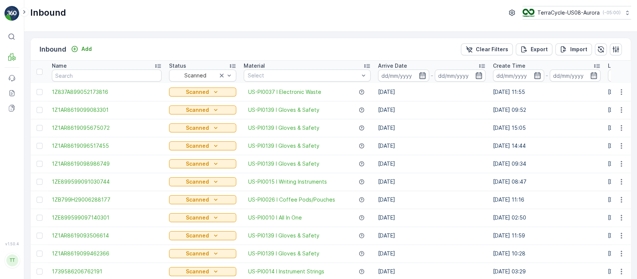
click at [388, 64] on p "Arrive Date" at bounding box center [392, 65] width 29 height 7
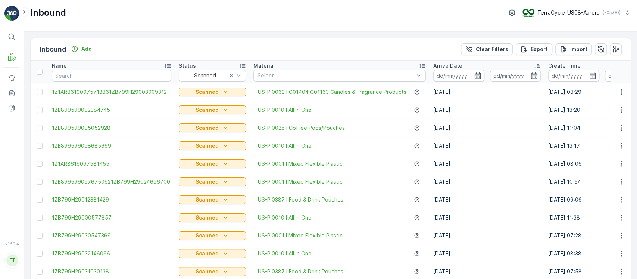
click at [440, 63] on p "Arrive Date" at bounding box center [448, 65] width 29 height 7
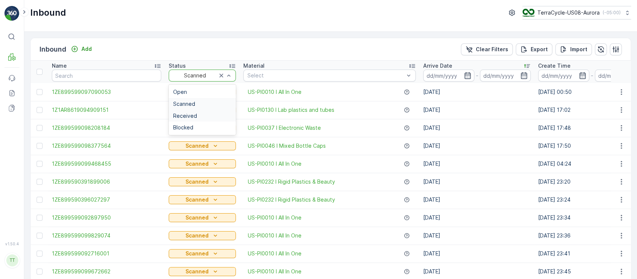
click at [199, 113] on div "Received" at bounding box center [202, 116] width 58 height 6
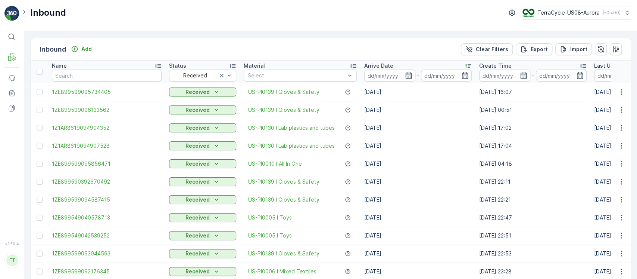
click at [427, 62] on div "Arrive Date" at bounding box center [418, 65] width 108 height 7
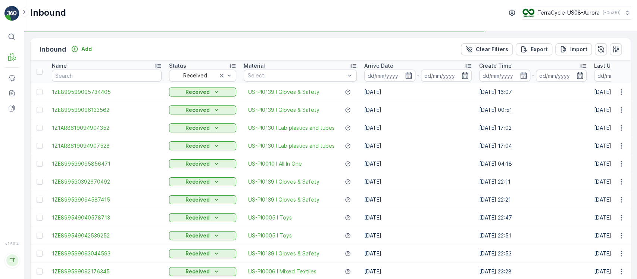
click at [427, 62] on div "Arrive Date" at bounding box center [418, 65] width 108 height 7
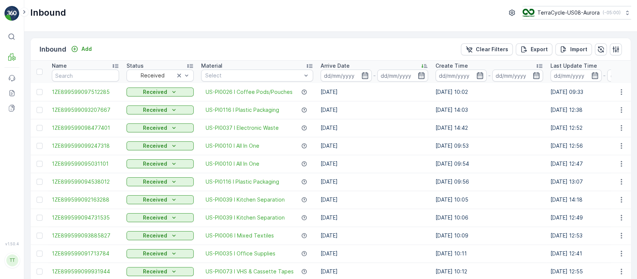
click at [400, 67] on div "Arrive Date" at bounding box center [375, 65] width 108 height 7
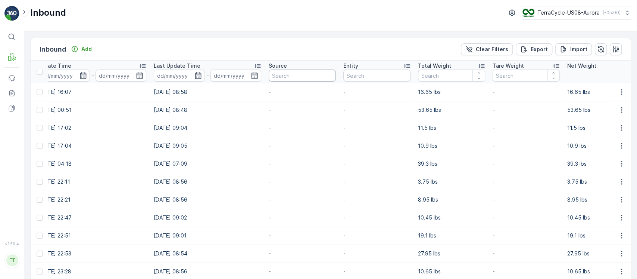
scroll to position [0, 441]
click at [460, 63] on div "Total Weight" at bounding box center [451, 65] width 67 height 7
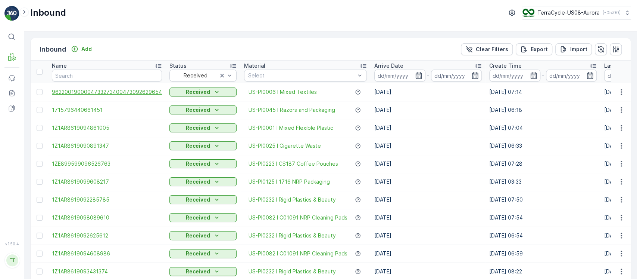
click at [134, 94] on span "9622001900004733273400473092629654" at bounding box center [107, 91] width 110 height 7
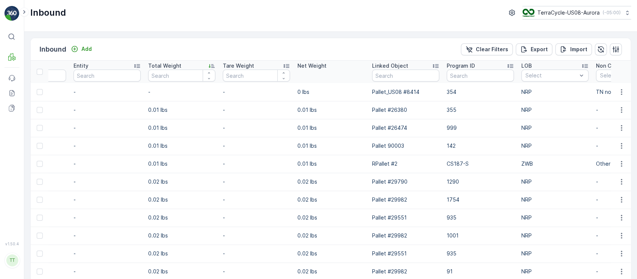
scroll to position [0, 720]
click at [166, 63] on p "Total Weight" at bounding box center [165, 65] width 33 height 7
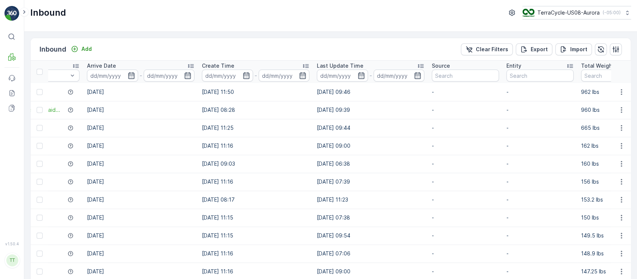
scroll to position [0, 346]
click at [332, 75] on input at bounding box center [341, 75] width 51 height 12
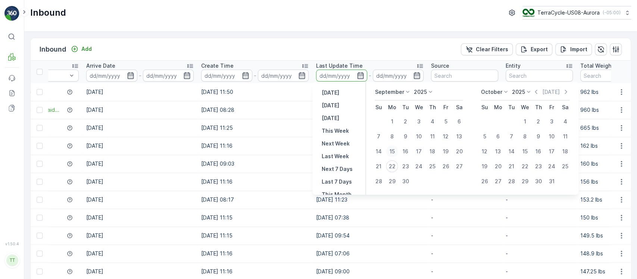
click at [394, 148] on div "15" at bounding box center [392, 151] width 12 height 12
type input "15.09.2025"
click at [391, 165] on div "22" at bounding box center [392, 166] width 12 height 12
type input "22.09.2025"
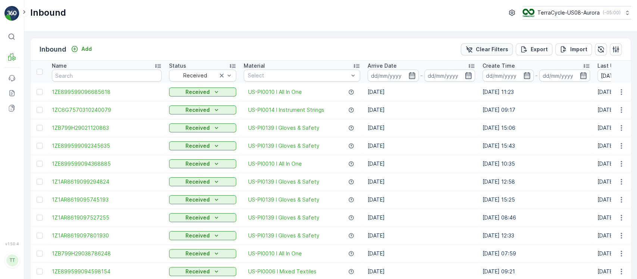
click at [477, 49] on p "Clear Filters" at bounding box center [492, 49] width 32 height 7
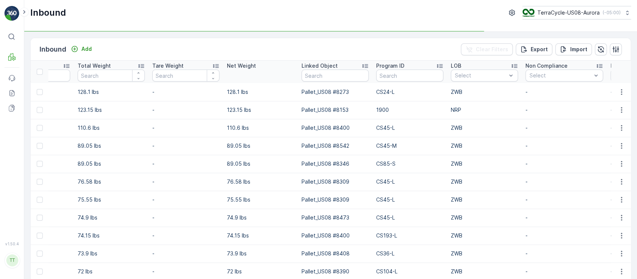
scroll to position [0, 845]
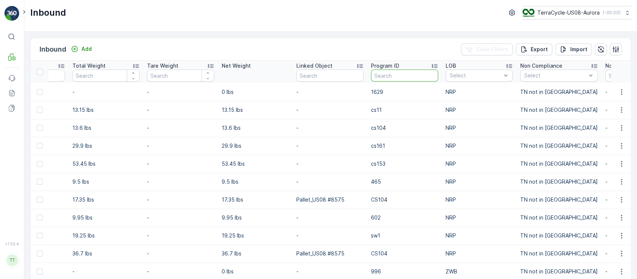
click at [412, 75] on input "text" at bounding box center [404, 75] width 67 height 12
paste input "354"
type input "354"
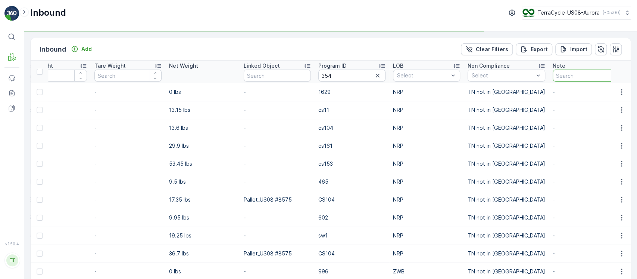
click at [562, 73] on input "text" at bounding box center [586, 75] width 67 height 12
type input "gv"
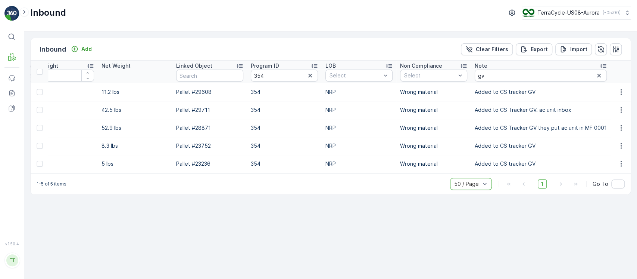
scroll to position [0, 855]
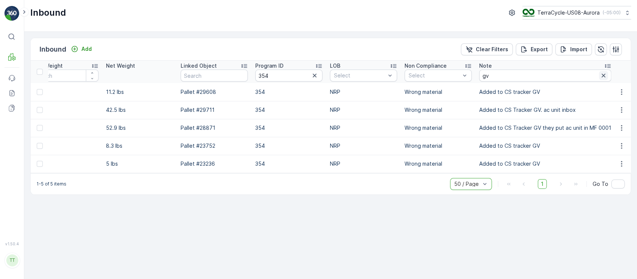
click at [600, 74] on icon "button" at bounding box center [603, 75] width 7 height 7
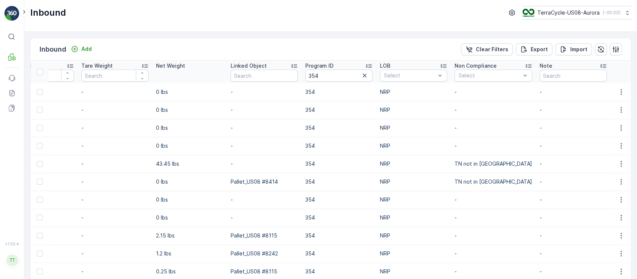
scroll to position [0, 81]
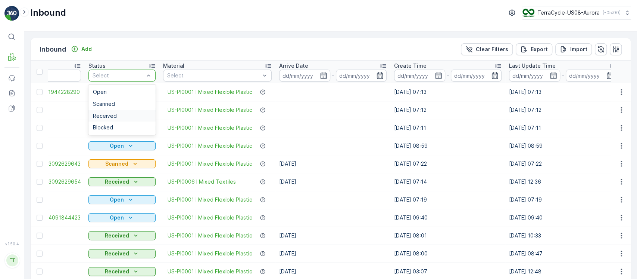
click at [136, 117] on div "Received" at bounding box center [122, 116] width 58 height 6
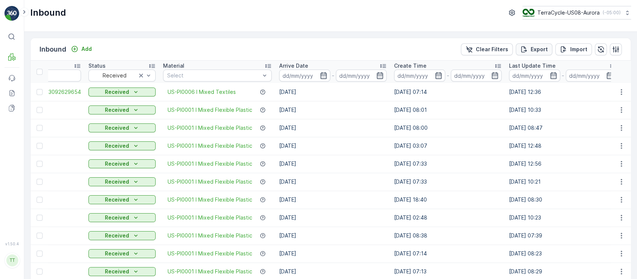
click at [540, 49] on p "Export" at bounding box center [539, 49] width 17 height 7
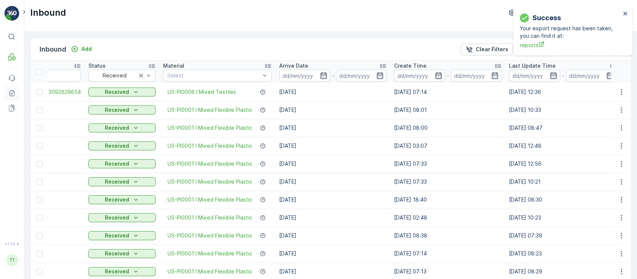
click at [16, 92] on link "Reports" at bounding box center [11, 93] width 15 height 15
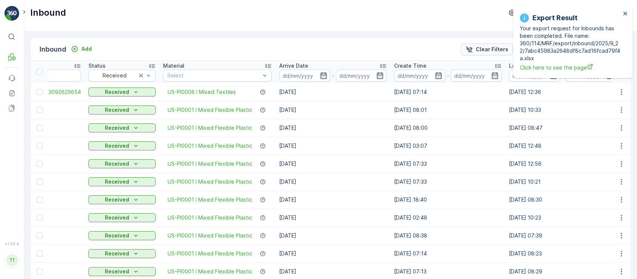
click at [490, 49] on p "Clear Filters" at bounding box center [492, 49] width 32 height 7
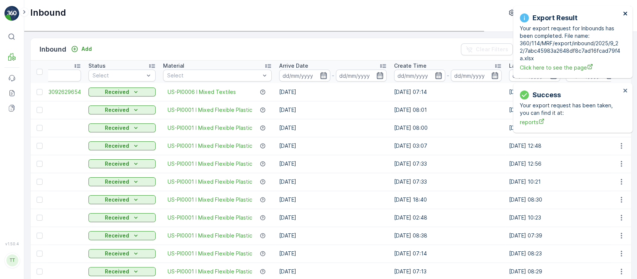
click at [627, 13] on icon "close" at bounding box center [625, 13] width 5 height 6
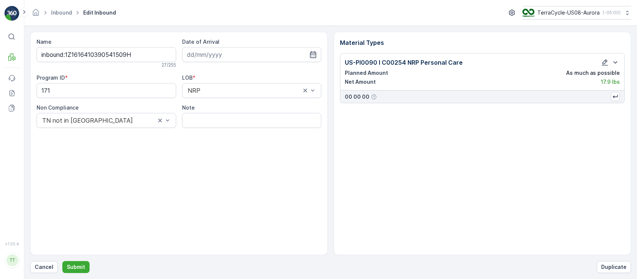
type input "[DATE]"
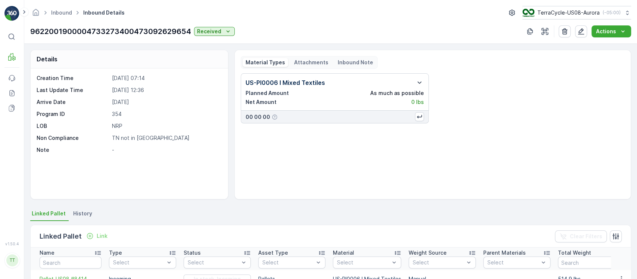
click at [114, 112] on p "354" at bounding box center [166, 113] width 109 height 7
copy p "354"
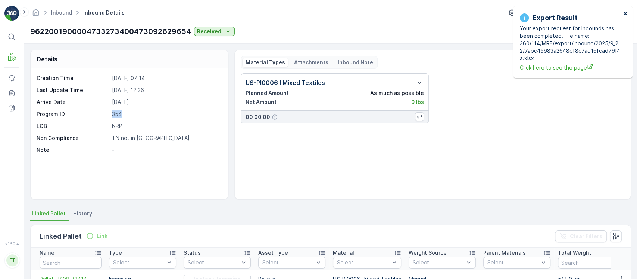
click at [626, 14] on icon "close" at bounding box center [626, 14] width 4 height 4
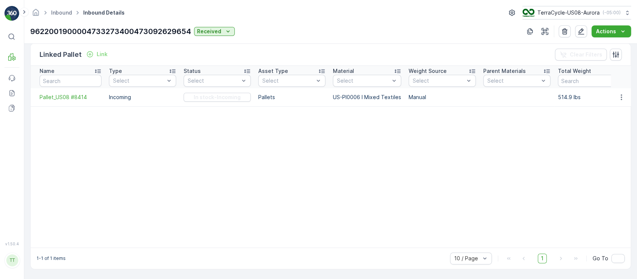
scroll to position [183, 0]
click at [83, 96] on span "Pallet_US08 #8414" at bounding box center [71, 96] width 62 height 7
click at [581, 35] on button "button" at bounding box center [581, 31] width 12 height 12
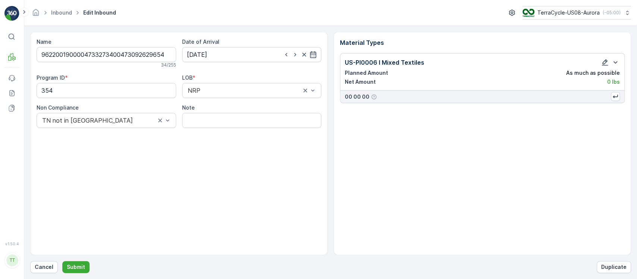
click at [606, 61] on icon "button" at bounding box center [605, 62] width 6 height 6
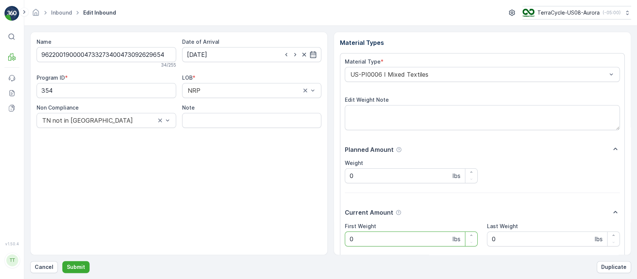
drag, startPoint x: 380, startPoint y: 238, endPoint x: 295, endPoint y: 233, distance: 85.6
click at [295, 233] on div "Name 9622001900004733273400473092629654 34 / 255 Date of Arrival 16.09.2025 Pro…" at bounding box center [330, 143] width 601 height 223
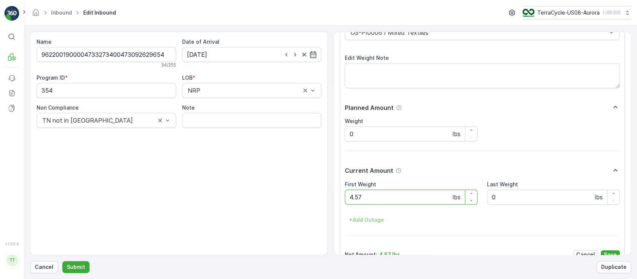
scroll to position [57, 0]
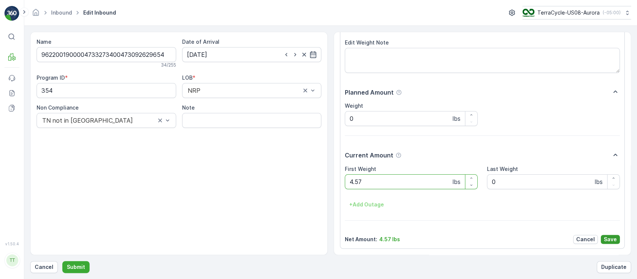
type Weight "4.57"
click at [612, 240] on p "Save" at bounding box center [610, 238] width 13 height 7
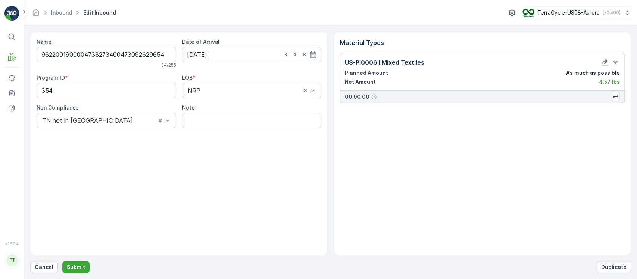
click at [233, 129] on div "Name 9622001900004733273400473092629654 34 / 255 Date of Arrival 16.09.2025 Pro…" at bounding box center [179, 143] width 298 height 223
click at [256, 121] on input "Note" at bounding box center [252, 120] width 140 height 15
click at [270, 120] on input "Average weight used. Inbound was received without weight. GV Jan 28 2025" at bounding box center [252, 120] width 140 height 15
type input "Average weight used. Inbound was received without weight. GV Sept 22 2025"
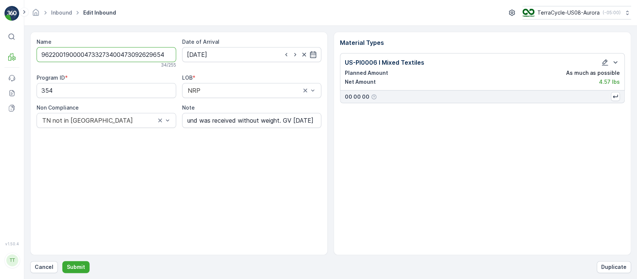
click at [125, 54] on input "9622001900004733273400473092629654" at bounding box center [107, 54] width 140 height 15
click at [87, 265] on button "Submit" at bounding box center [75, 267] width 27 height 12
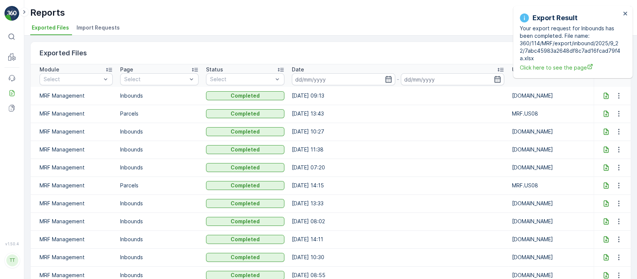
click at [604, 97] on icon at bounding box center [606, 95] width 7 height 7
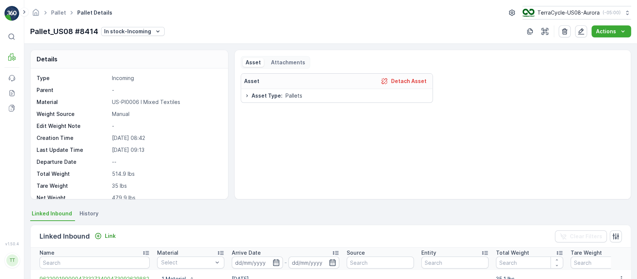
scroll to position [69, 0]
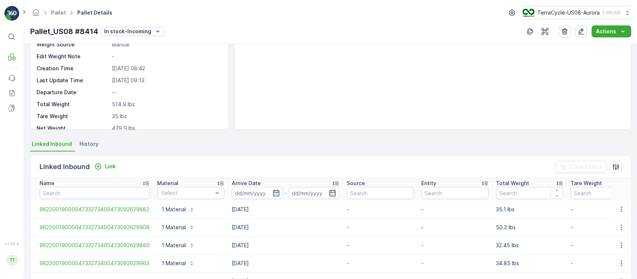
click at [106, 173] on div "Linked Inbound Link Clear Filters" at bounding box center [331, 166] width 601 height 22
click at [114, 163] on p "Link" at bounding box center [110, 165] width 11 height 7
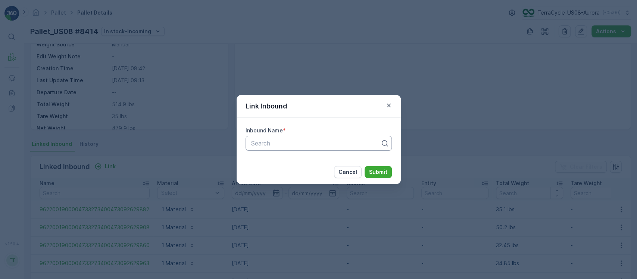
click at [299, 144] on div at bounding box center [316, 143] width 131 height 7
paste input "9622001900004733273400473092629654"
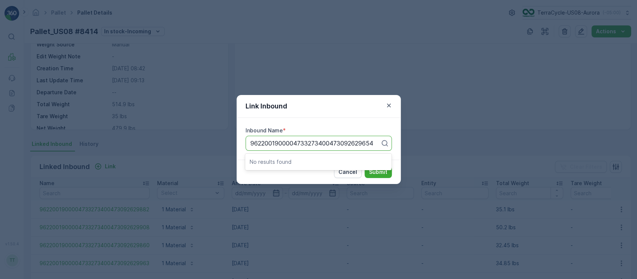
scroll to position [0, 0]
type input "9622001900004733273400473092629654"
click at [133, 66] on div "Link Inbound Inbound Name * Use Up and Down to choose options, press Enter to s…" at bounding box center [318, 139] width 637 height 279
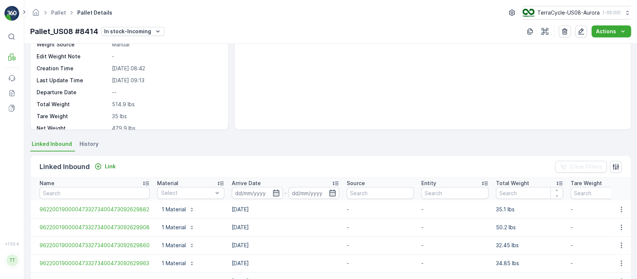
click at [79, 28] on p "Pallet_US08 #8414" at bounding box center [64, 31] width 68 height 11
copy p "Pallet_US08 #8414"
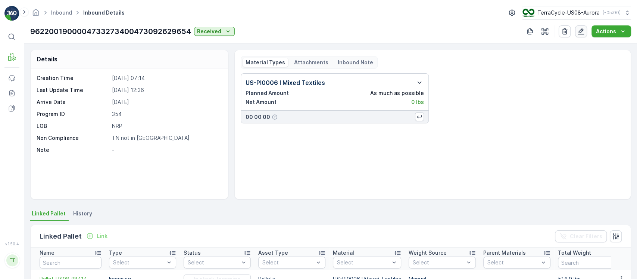
click at [580, 30] on icon "button" at bounding box center [581, 31] width 7 height 7
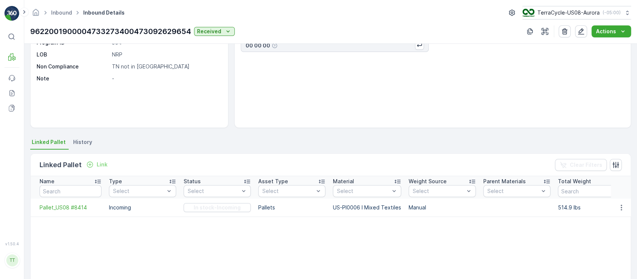
click at [621, 212] on td at bounding box center [621, 207] width 20 height 18
click at [618, 209] on icon "button" at bounding box center [621, 207] width 7 height 7
click at [612, 227] on div "Unlink Pallet" at bounding box center [612, 232] width 49 height 10
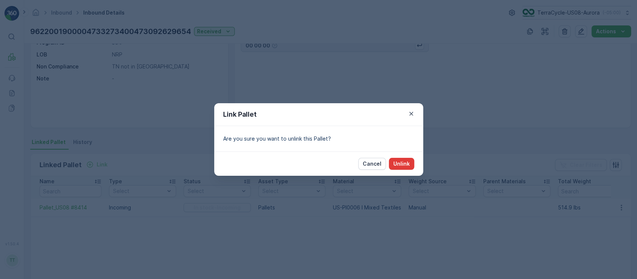
click at [410, 166] on button "Unlink" at bounding box center [401, 164] width 25 height 12
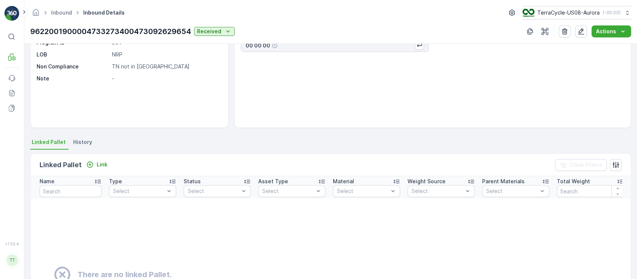
click at [174, 31] on p "9622001900004733273400473092629654" at bounding box center [110, 31] width 161 height 11
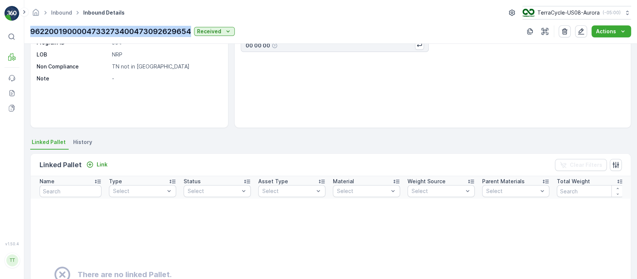
click at [174, 31] on p "9622001900004733273400473092629654" at bounding box center [110, 31] width 161 height 11
copy p "9622001900004733273400473092629654"
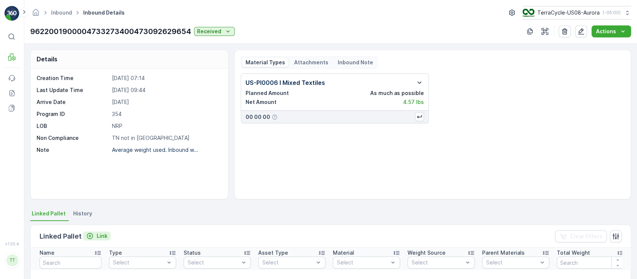
click at [97, 236] on p "Link" at bounding box center [102, 235] width 11 height 7
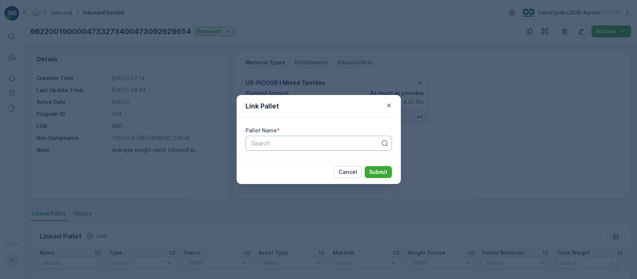
click at [260, 148] on div "Search" at bounding box center [319, 143] width 146 height 15
paste input "Pallet_US08 #8414"
type input "Pallet_US08 #8414"
click at [365, 166] on button "Submit" at bounding box center [378, 172] width 27 height 12
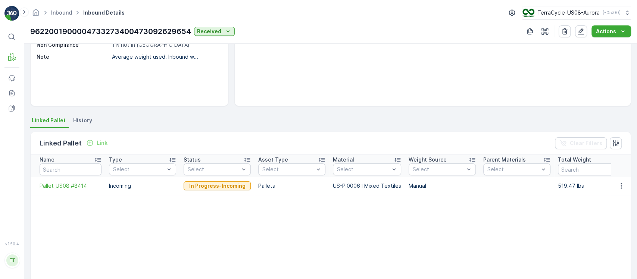
scroll to position [93, 0]
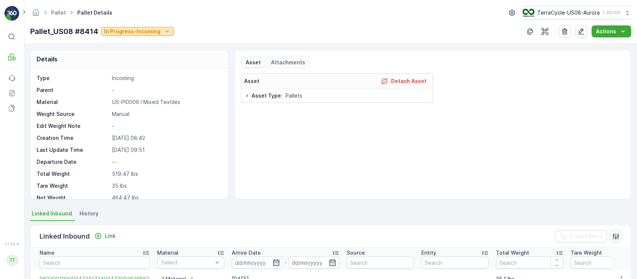
click at [142, 29] on p "In Progress-Incoming" at bounding box center [132, 31] width 56 height 7
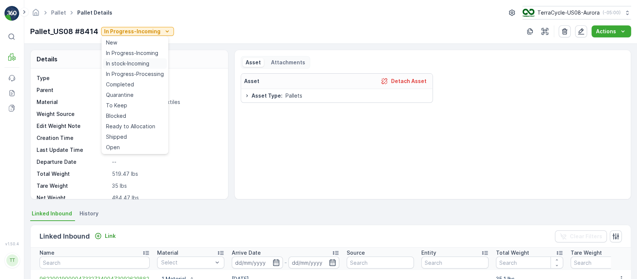
click at [140, 64] on span "In stock-Incoming" at bounding box center [127, 63] width 43 height 7
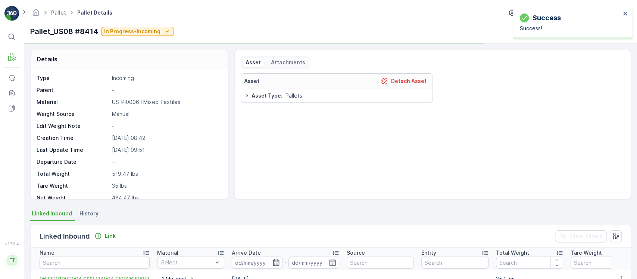
click at [99, 210] on ul "Linked Inbound History" at bounding box center [330, 214] width 601 height 13
click at [87, 215] on span "History" at bounding box center [89, 213] width 19 height 7
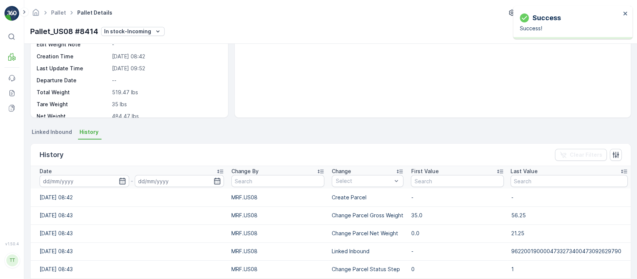
scroll to position [82, 0]
click at [203, 168] on div "Date" at bounding box center [132, 170] width 184 height 7
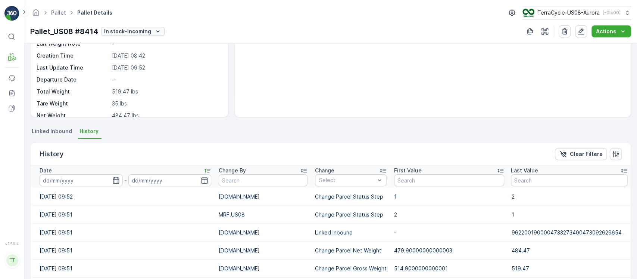
click at [140, 34] on p "In stock-Incoming" at bounding box center [127, 31] width 47 height 7
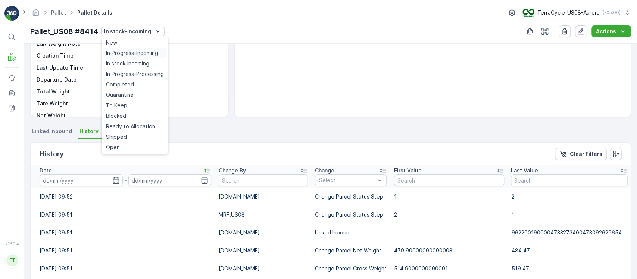
click at [154, 55] on span "In Progress-Incoming" at bounding box center [132, 52] width 52 height 7
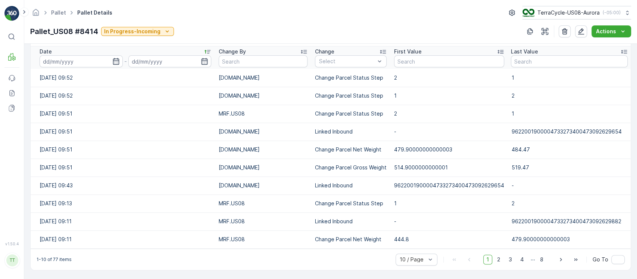
scroll to position [201, 0]
